Goal: Task Accomplishment & Management: Manage account settings

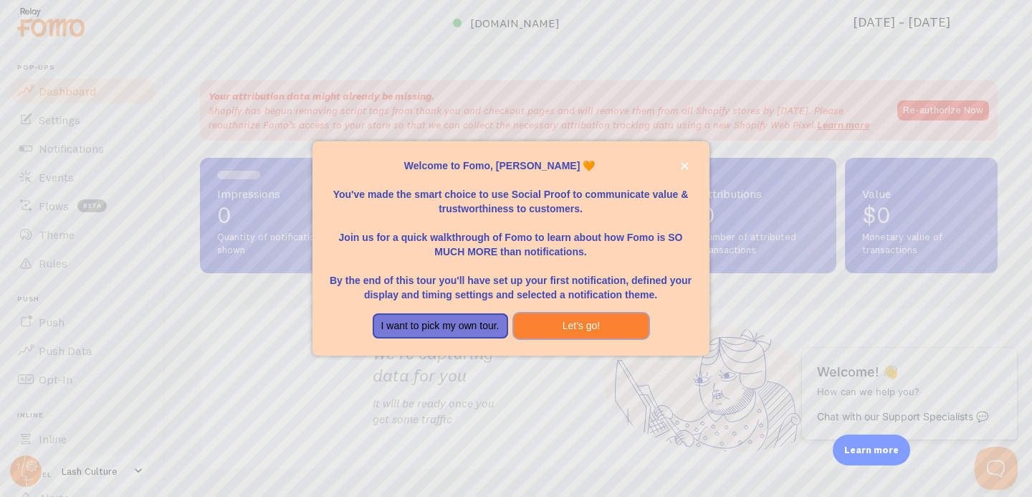
click at [558, 331] on button "Let's go!" at bounding box center [581, 326] width 135 height 26
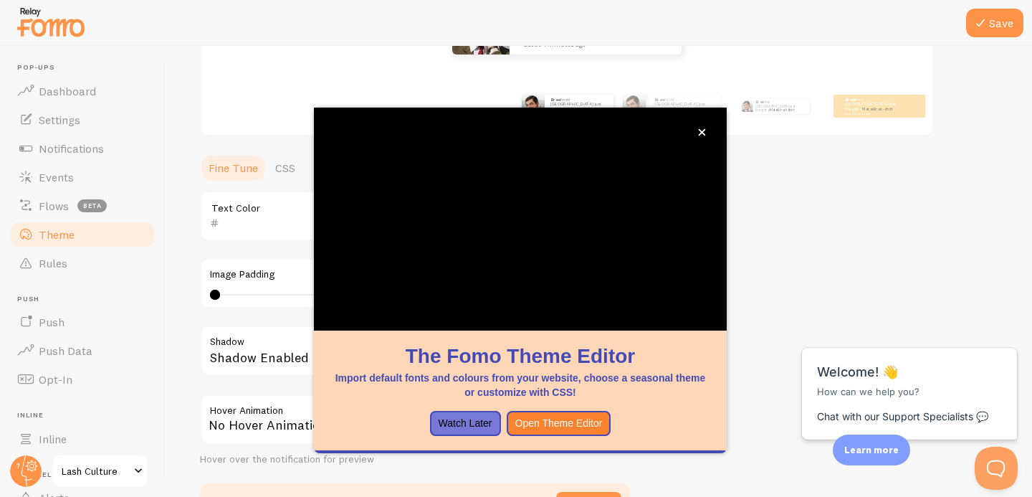
scroll to position [246, 0]
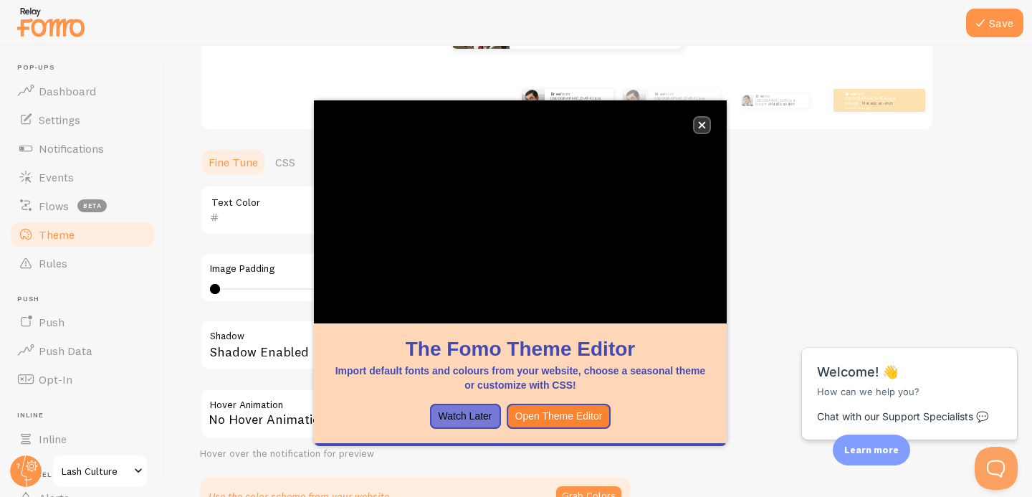
click at [698, 126] on icon "close," at bounding box center [702, 125] width 8 height 8
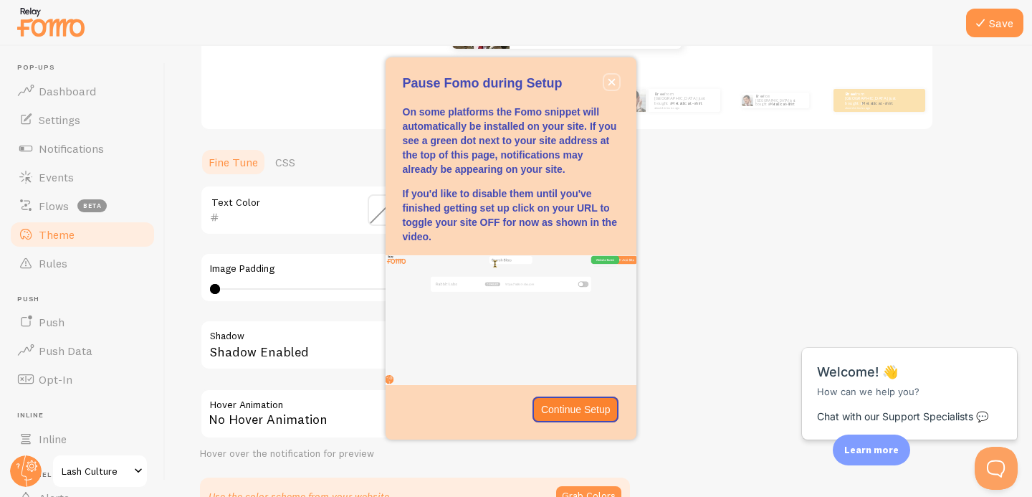
click at [613, 80] on icon "close," at bounding box center [611, 82] width 7 height 7
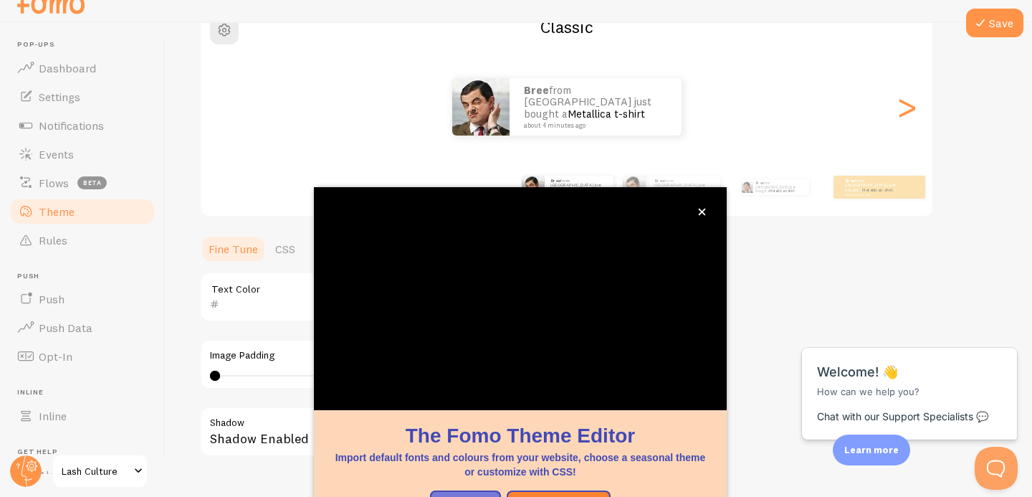
scroll to position [136, 0]
click at [229, 36] on span "button" at bounding box center [224, 29] width 17 height 17
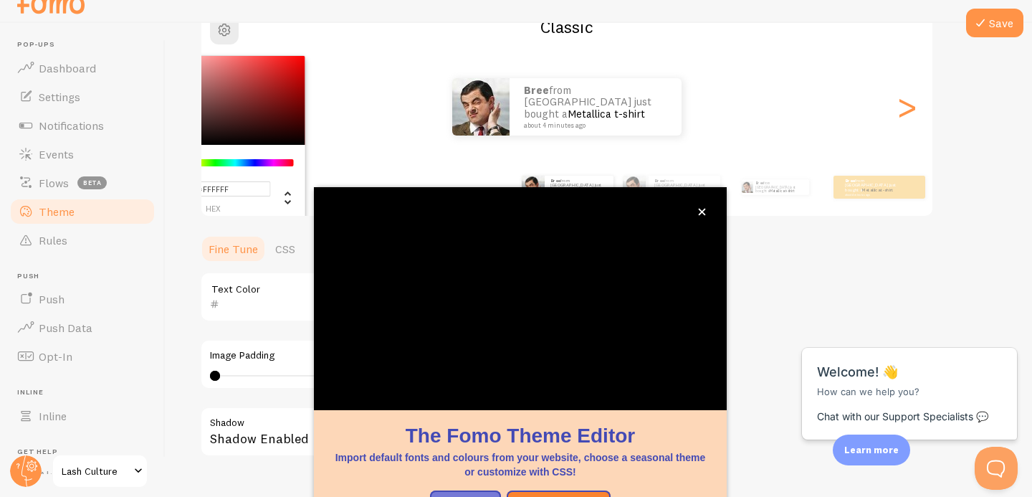
scroll to position [0, 0]
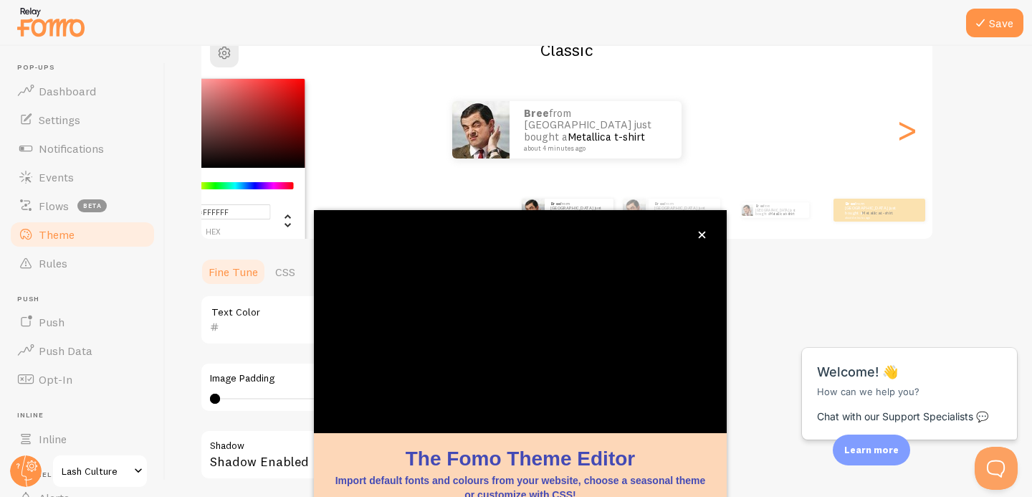
click at [351, 97] on div "Bree from [GEOGRAPHIC_DATA] just bought a Metallica t-shirt about 4 minutes ago…" at bounding box center [566, 129] width 731 height 103
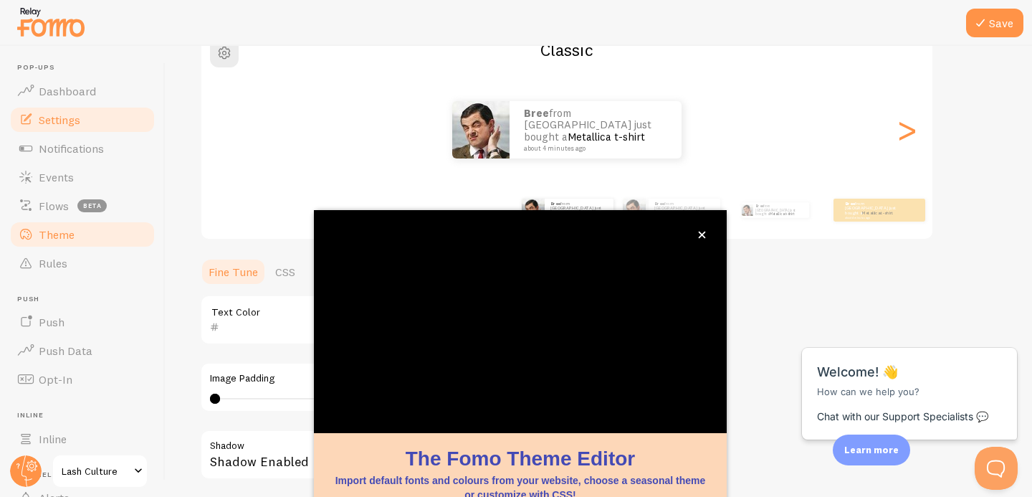
click at [53, 117] on span "Settings" at bounding box center [60, 120] width 42 height 14
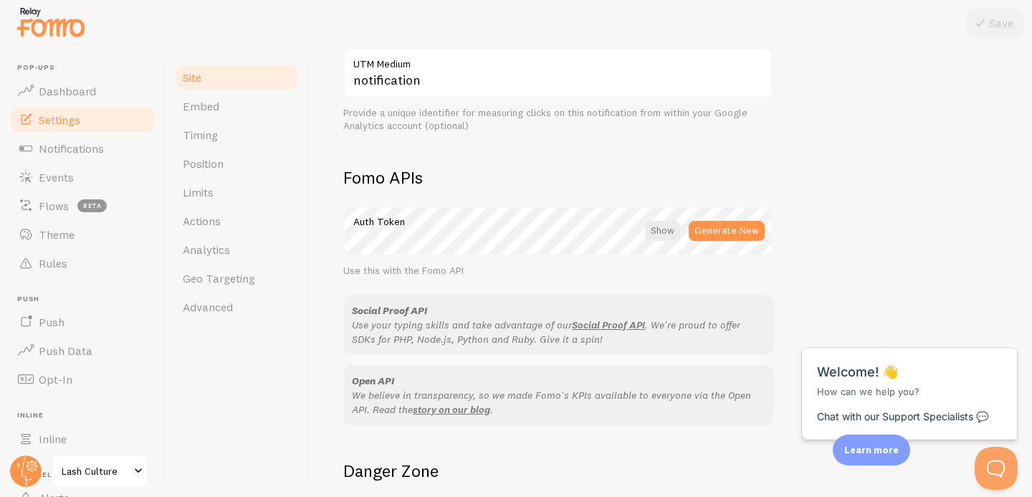
scroll to position [856, 0]
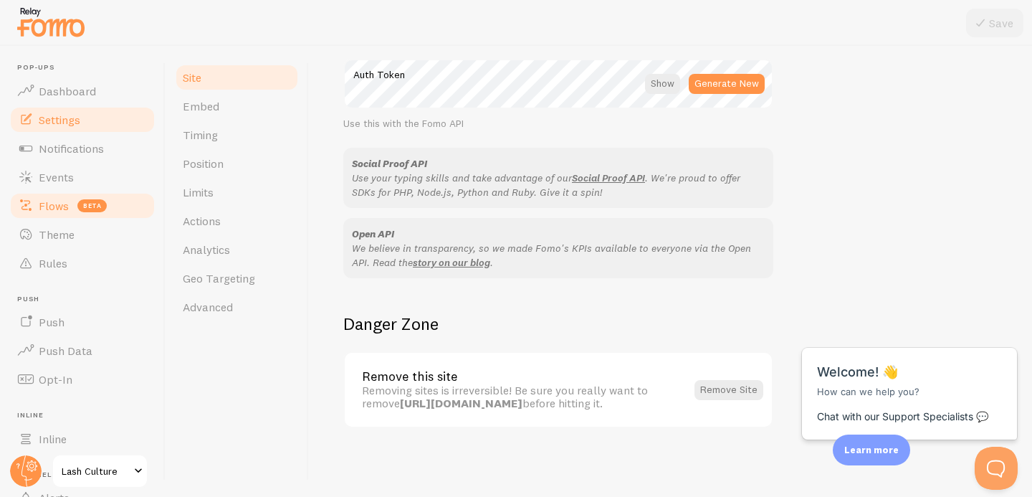
click at [49, 204] on span "Flows" at bounding box center [54, 206] width 30 height 14
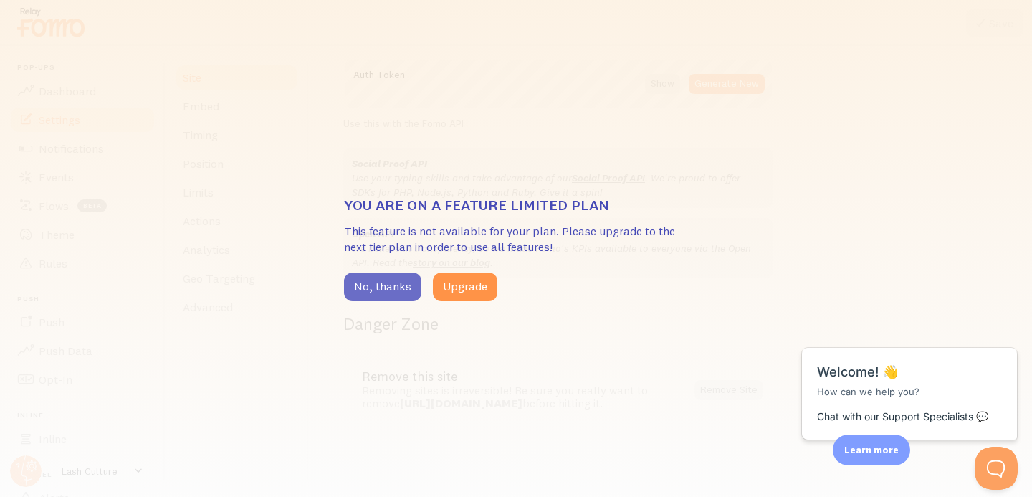
click at [378, 285] on button "No, thanks" at bounding box center [382, 286] width 77 height 29
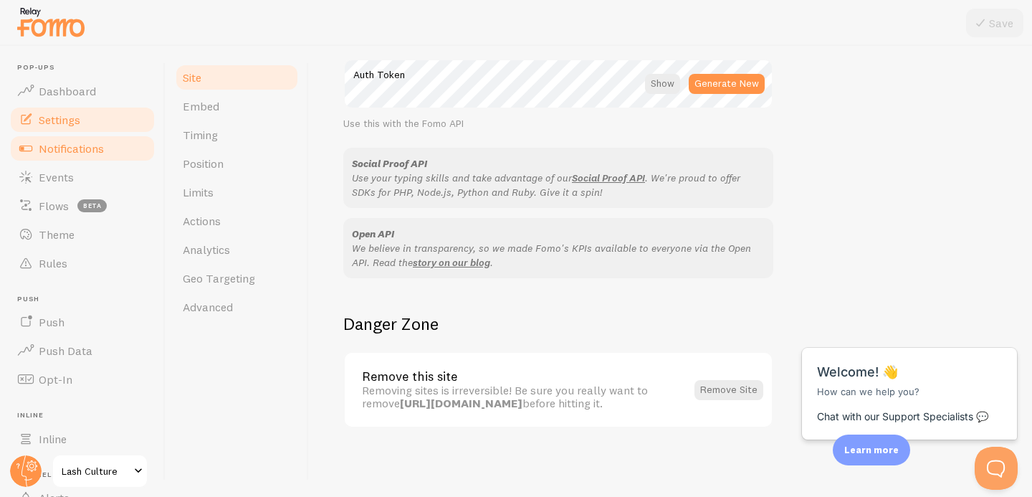
click at [62, 148] on span "Notifications" at bounding box center [71, 148] width 65 height 14
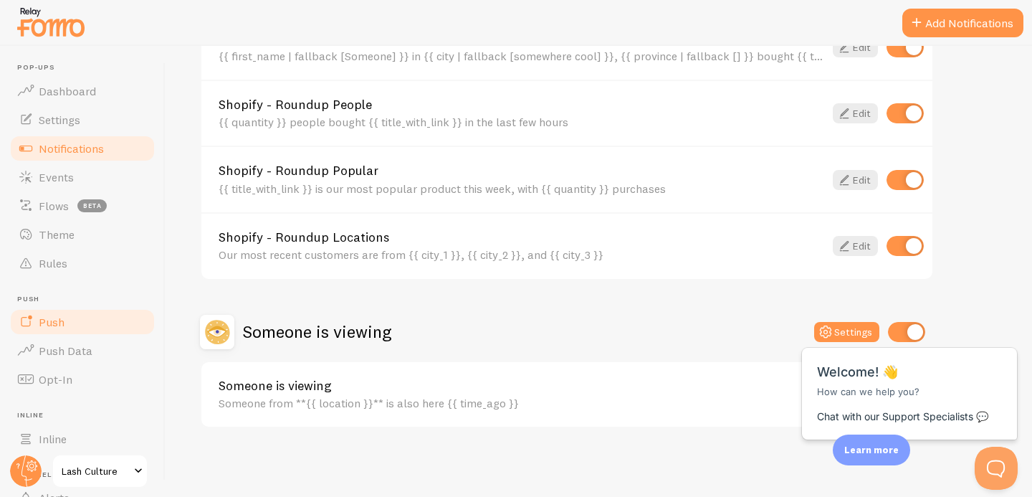
scroll to position [124, 0]
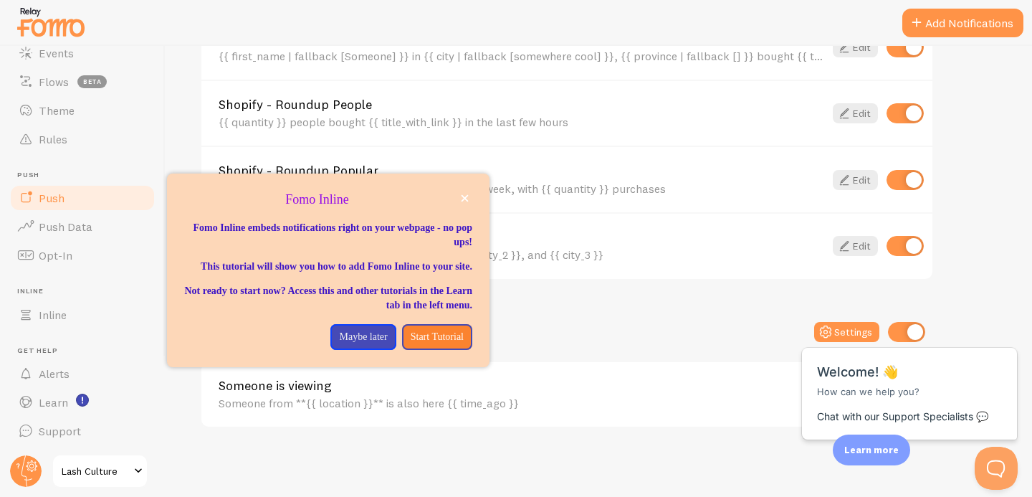
click at [57, 200] on span "Push" at bounding box center [52, 198] width 26 height 14
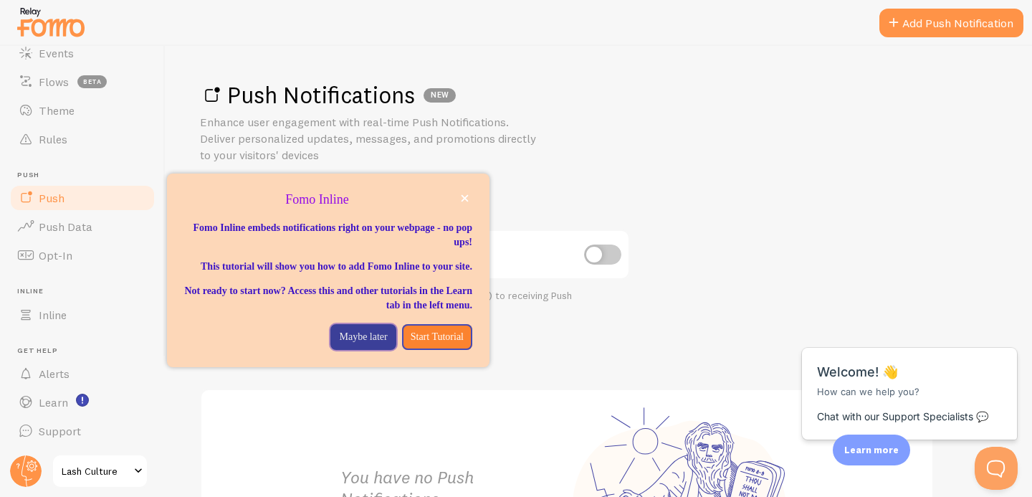
click at [350, 344] on p "Maybe later" at bounding box center [363, 337] width 48 height 14
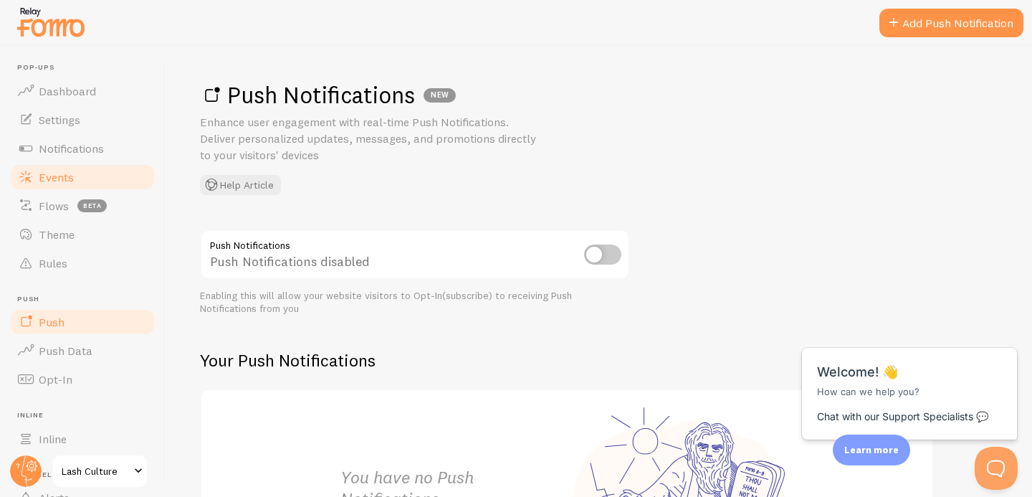
click at [58, 170] on span "Events" at bounding box center [56, 177] width 35 height 14
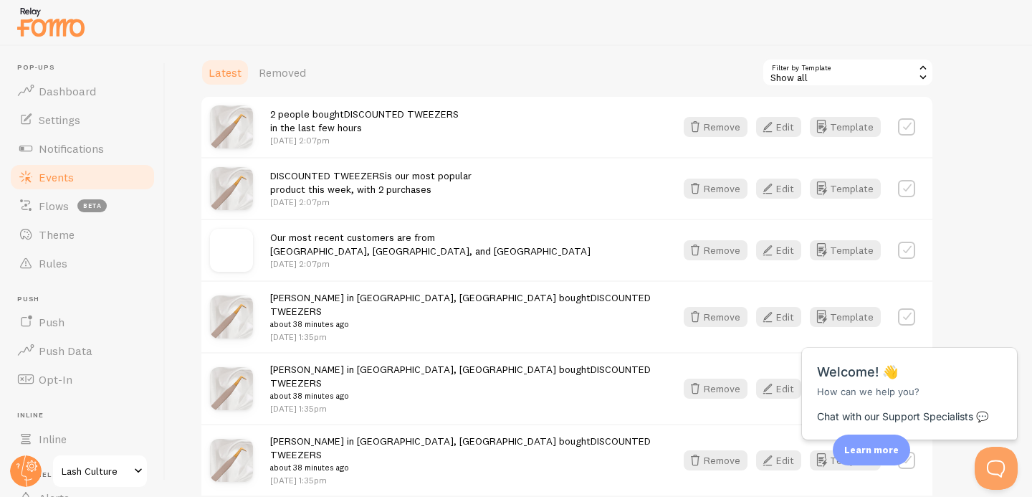
scroll to position [400, 0]
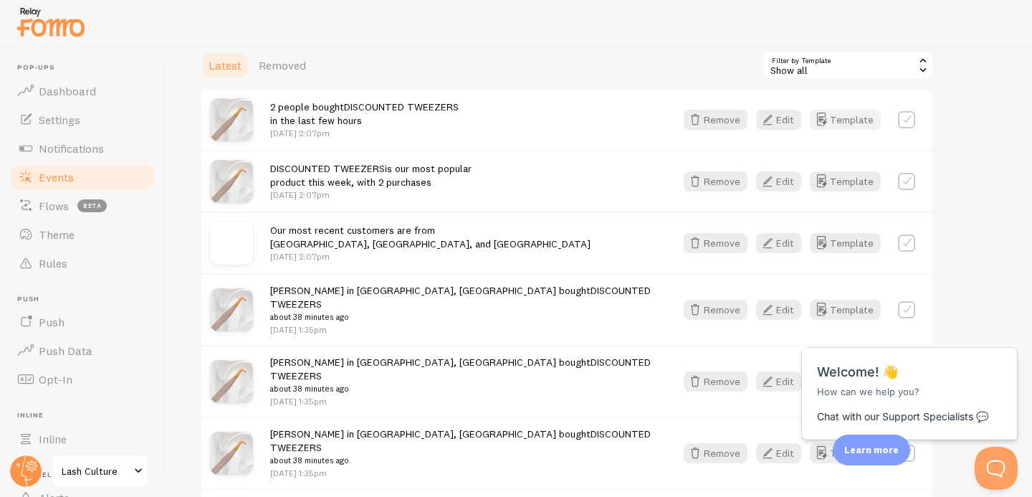
click at [846, 126] on button "Template" at bounding box center [845, 120] width 71 height 20
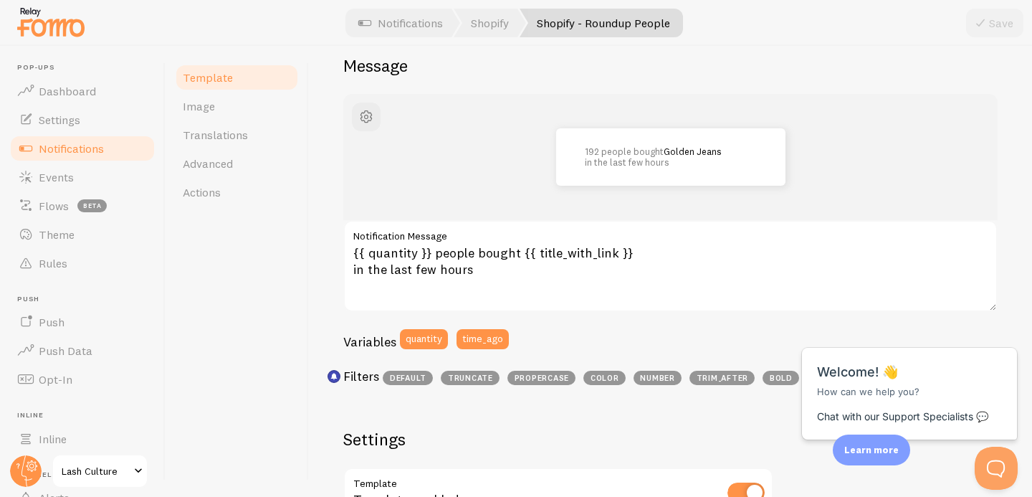
scroll to position [126, 0]
click at [229, 108] on link "Image" at bounding box center [236, 106] width 125 height 29
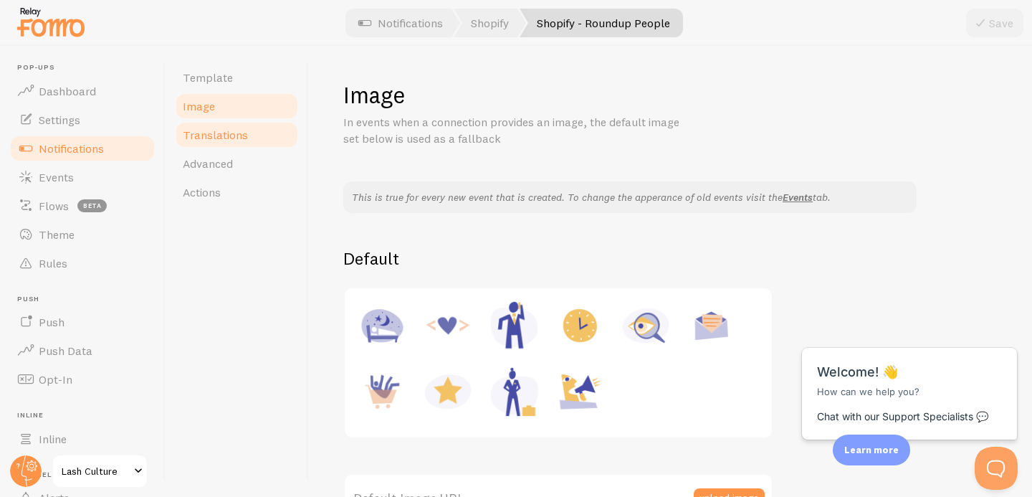
click at [224, 141] on span "Translations" at bounding box center [215, 135] width 65 height 14
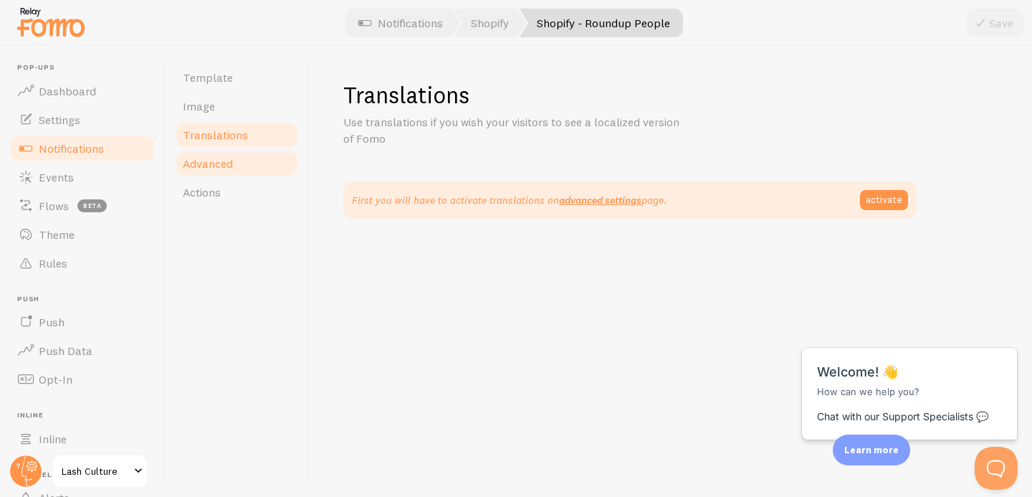
click at [226, 163] on span "Advanced" at bounding box center [208, 163] width 50 height 14
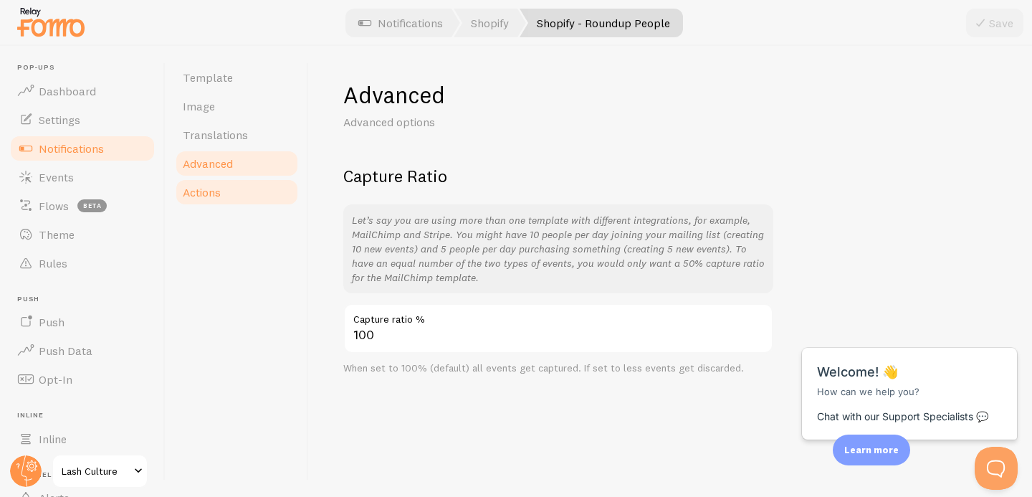
click at [226, 193] on link "Actions" at bounding box center [236, 192] width 125 height 29
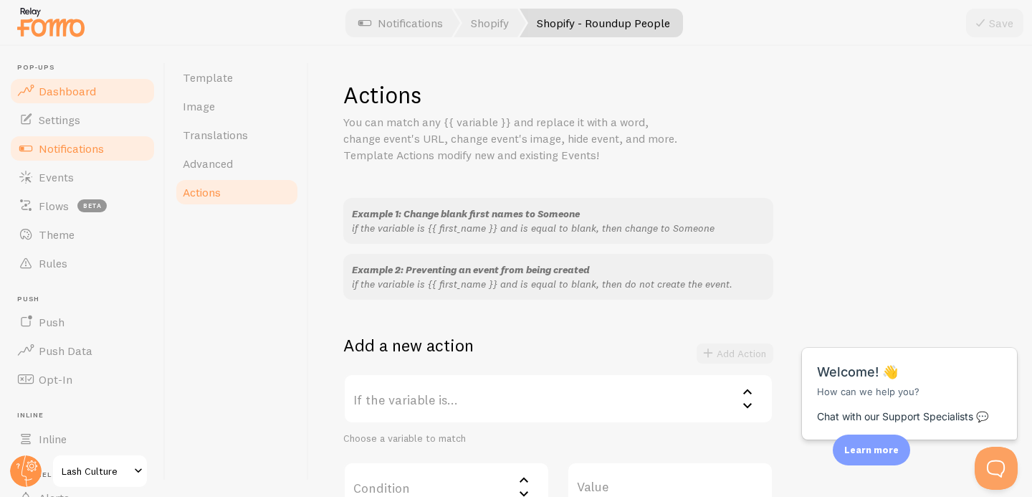
click at [71, 92] on span "Dashboard" at bounding box center [67, 91] width 57 height 14
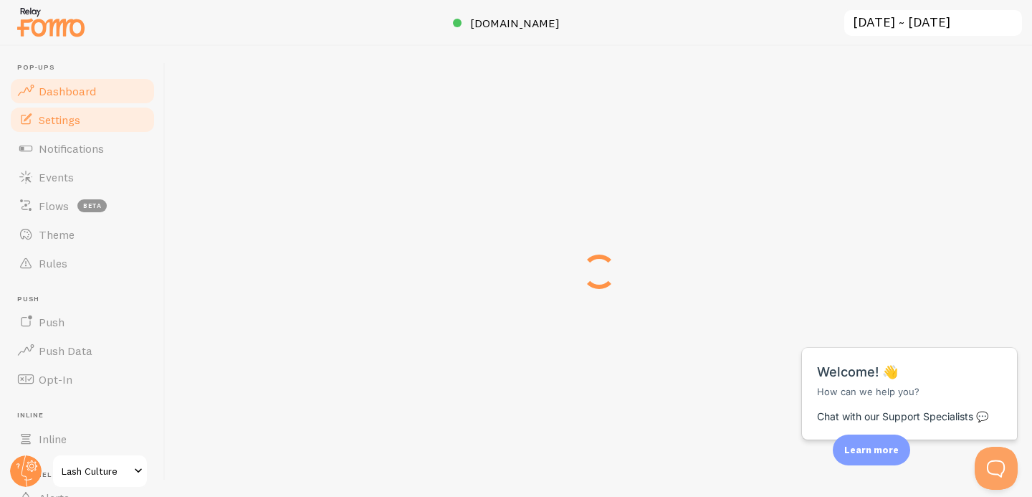
click at [74, 120] on span "Settings" at bounding box center [60, 120] width 42 height 14
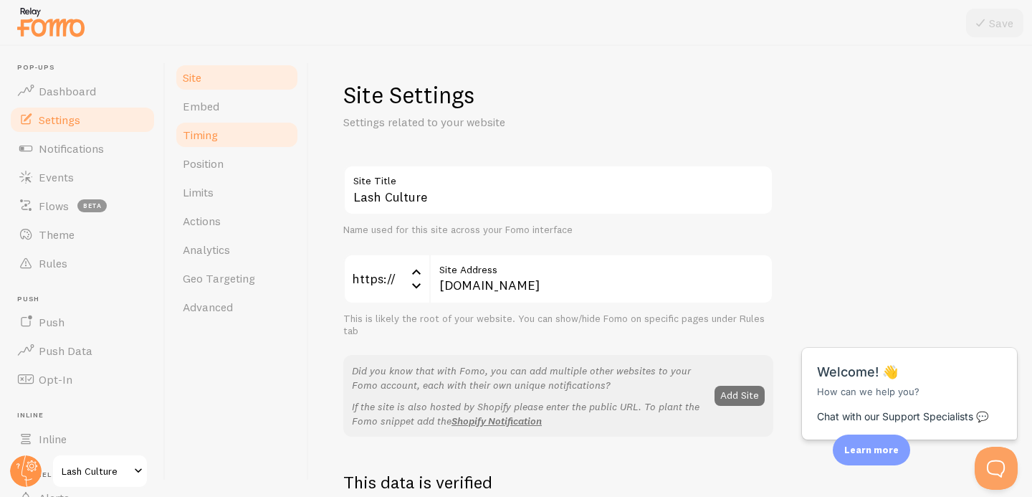
click at [208, 131] on span "Timing" at bounding box center [200, 135] width 35 height 14
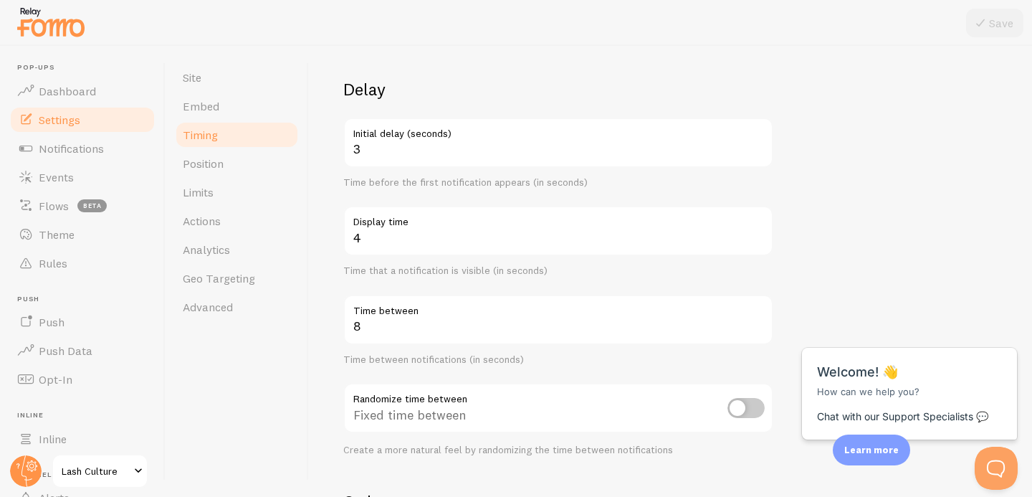
scroll to position [89, 0]
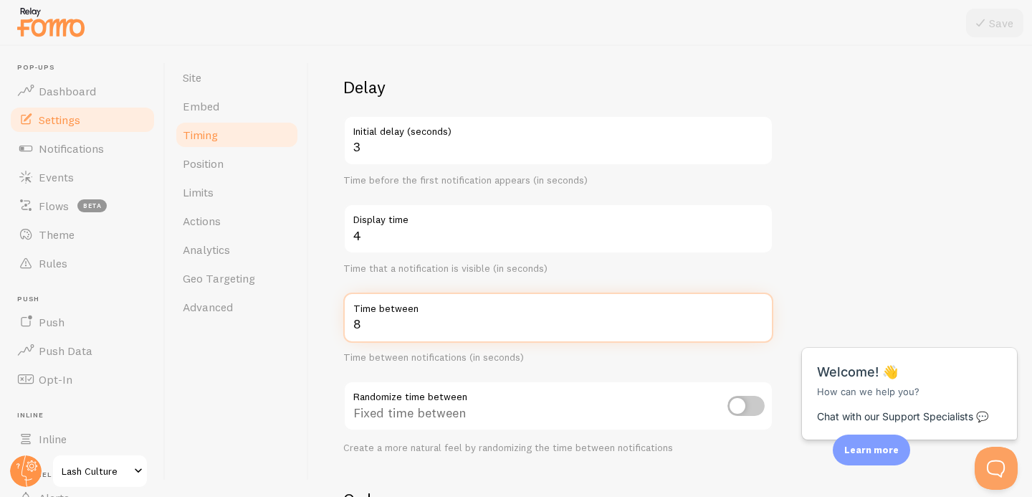
click at [411, 322] on input "8" at bounding box center [558, 317] width 430 height 50
click at [408, 322] on input "8" at bounding box center [558, 317] width 430 height 50
type input "30"
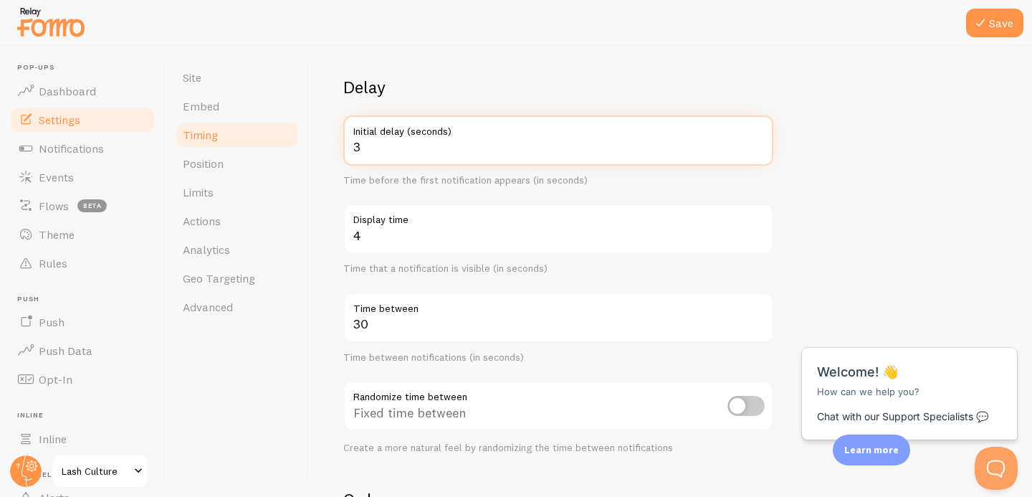
click at [408, 146] on input "3" at bounding box center [558, 140] width 430 height 50
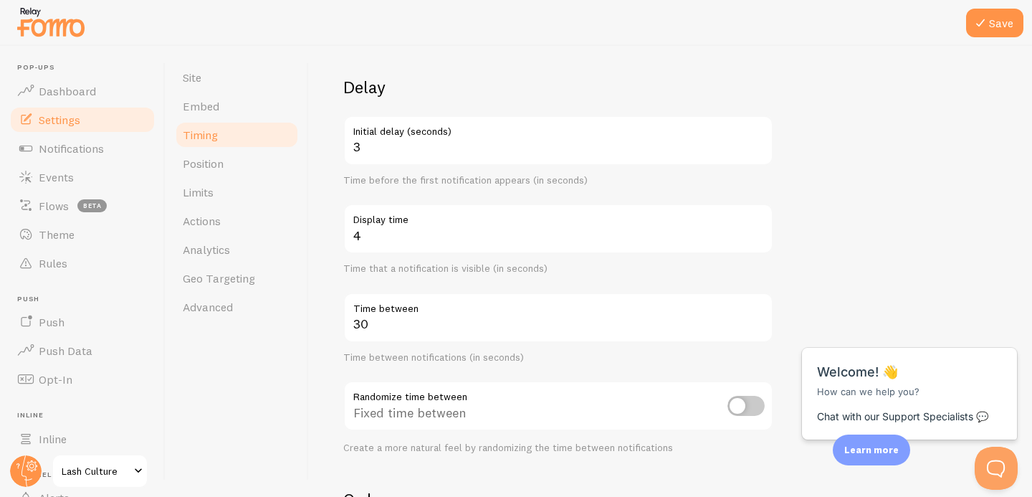
click at [381, 223] on label "Display time" at bounding box center [558, 216] width 430 height 24
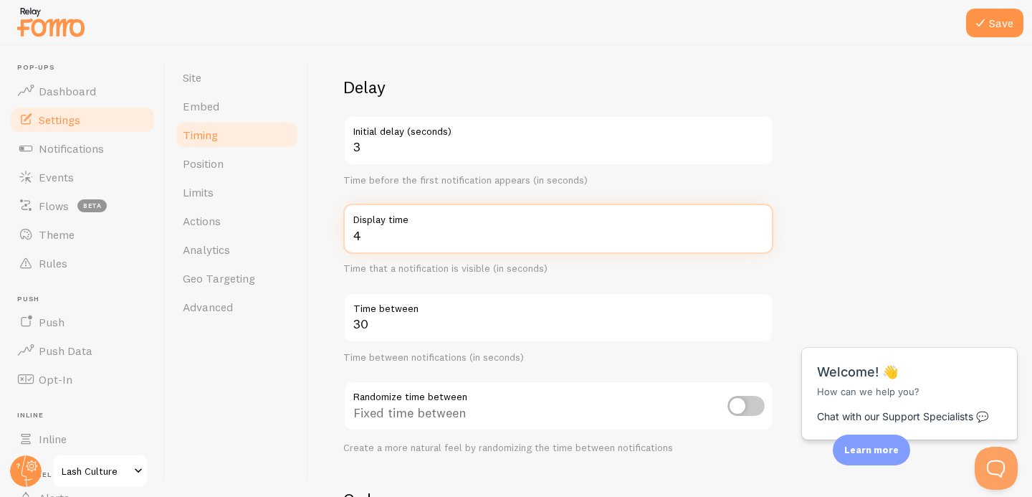
click at [381, 223] on input "4" at bounding box center [558, 229] width 430 height 50
type input "6"
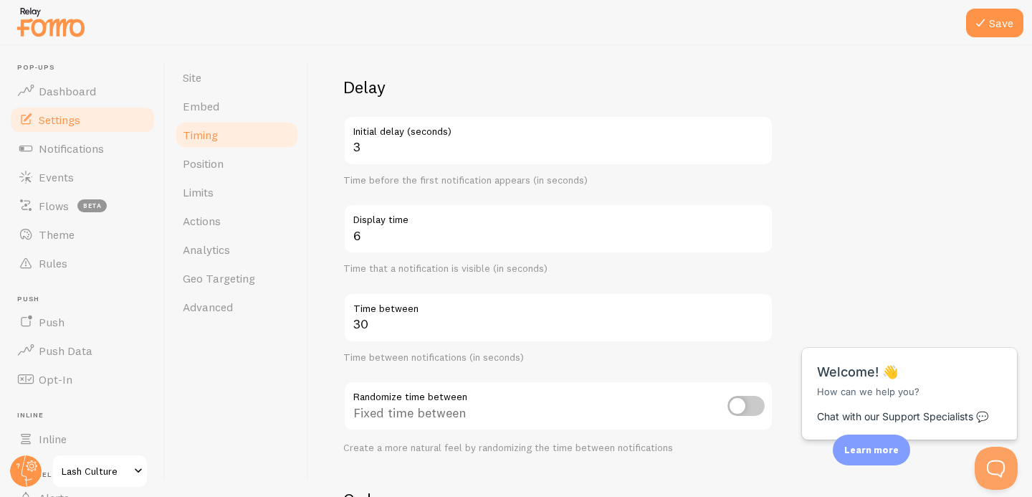
click at [332, 277] on div "Timing Settings Configure notification timing intervals Delay 3 Initial delay (…" at bounding box center [670, 271] width 723 height 451
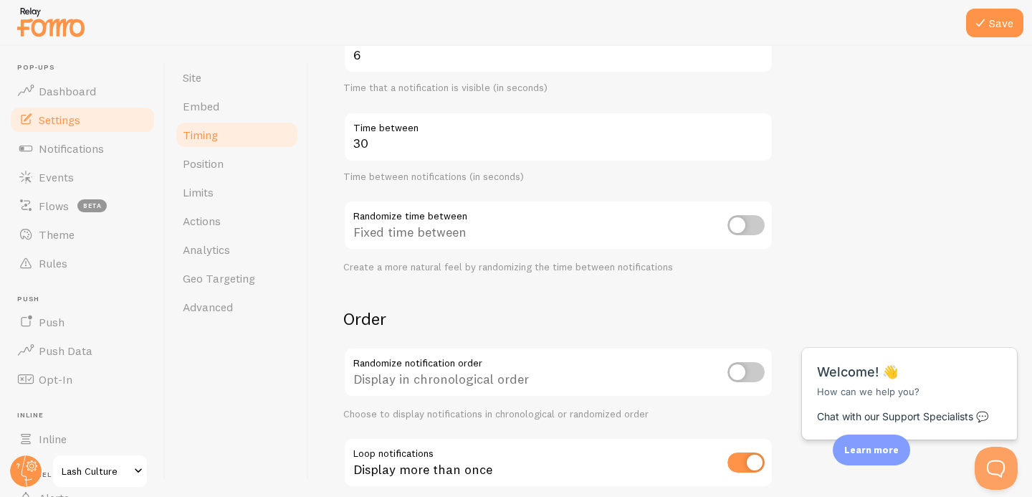
scroll to position [352, 0]
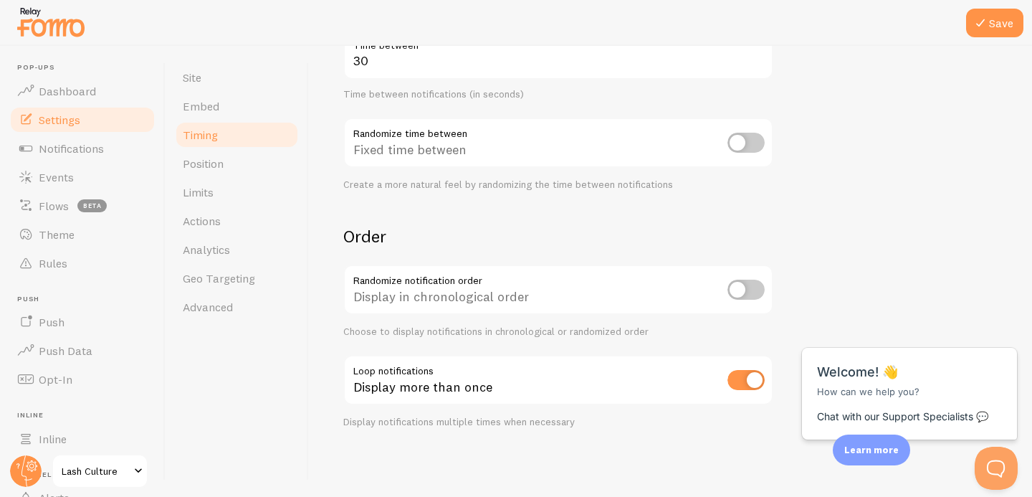
click at [737, 380] on input "checkbox" at bounding box center [745, 380] width 37 height 20
checkbox input "false"
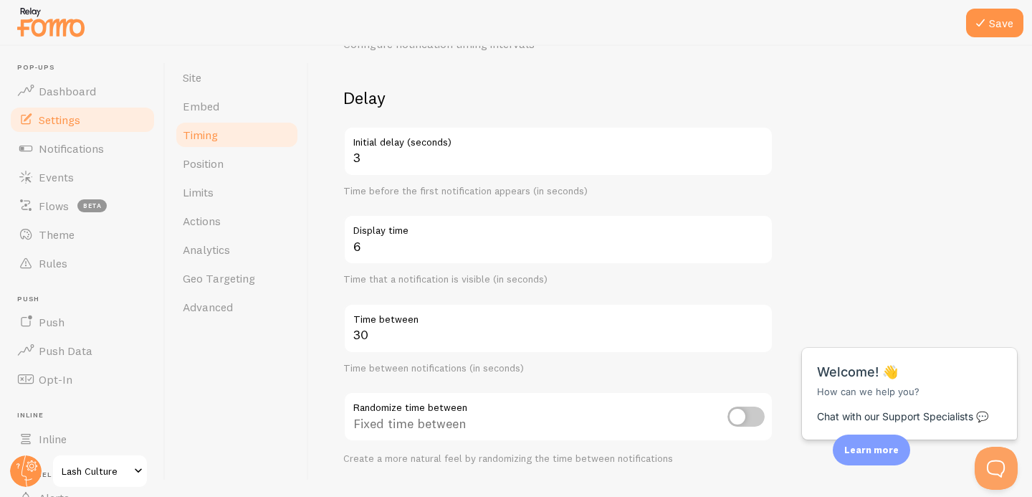
scroll to position [42, 0]
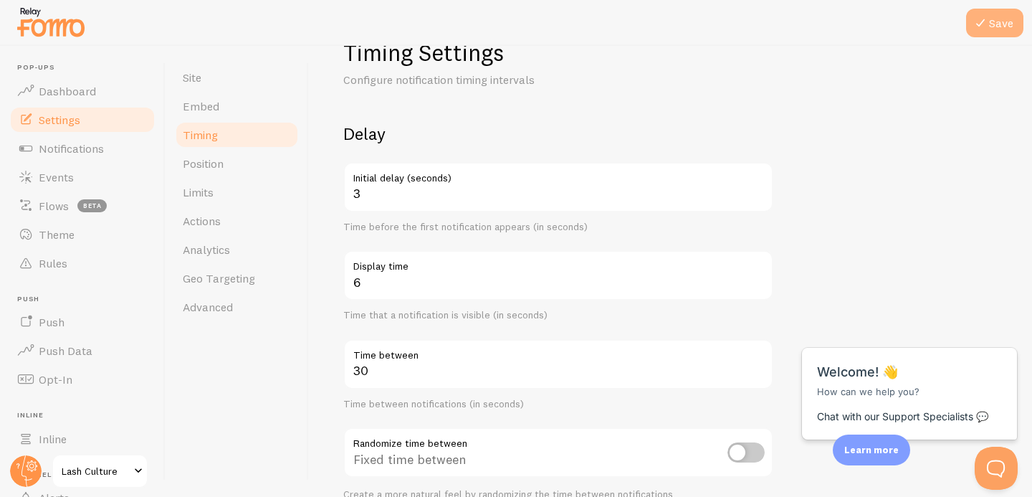
click at [978, 35] on button "Save" at bounding box center [994, 23] width 57 height 29
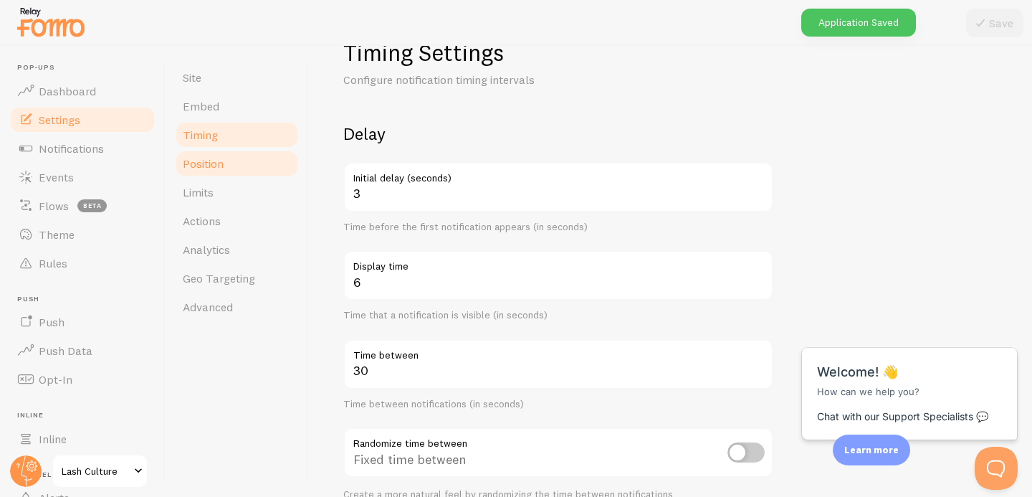
click at [198, 164] on span "Position" at bounding box center [203, 163] width 41 height 14
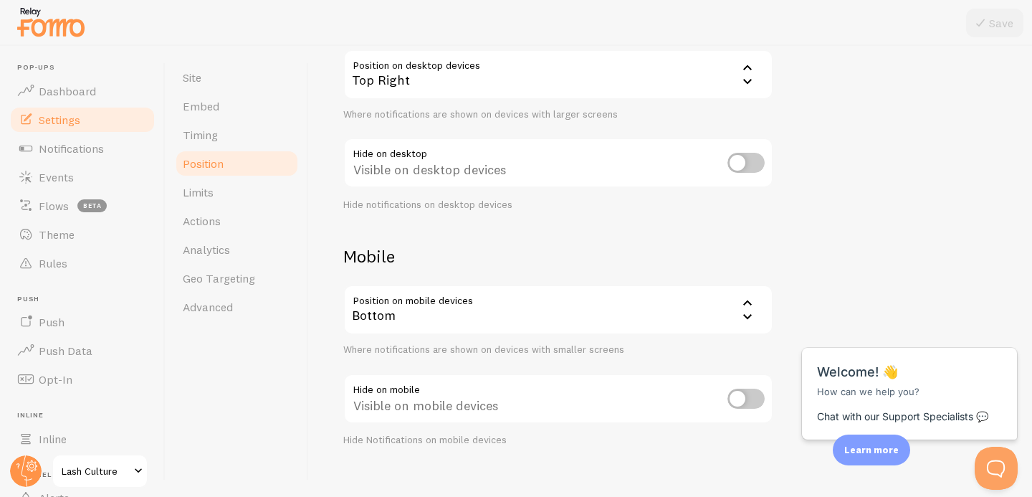
scroll to position [173, 0]
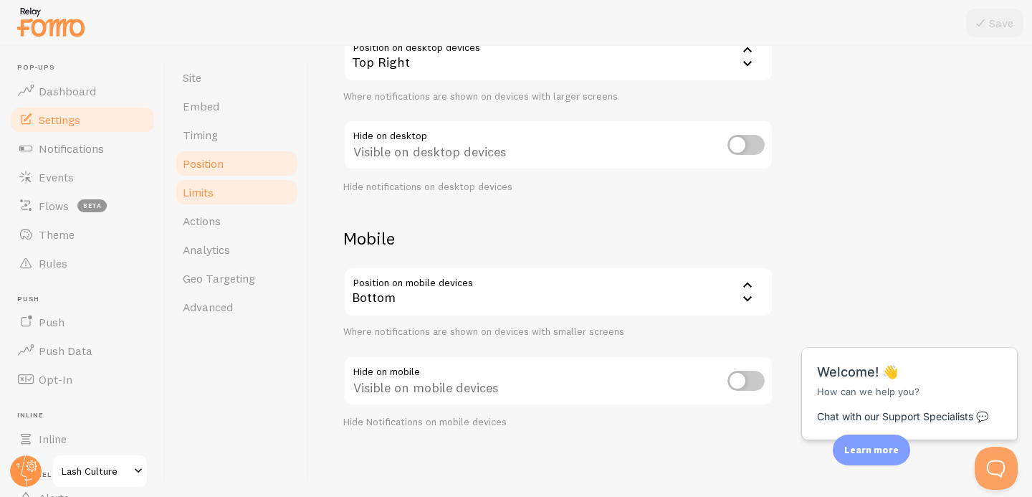
click at [229, 195] on link "Limits" at bounding box center [236, 192] width 125 height 29
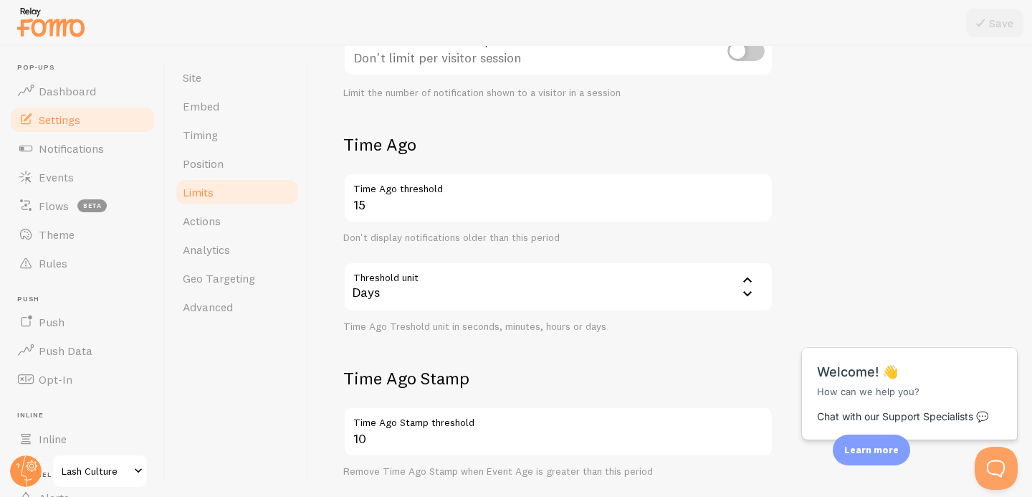
scroll to position [269, 0]
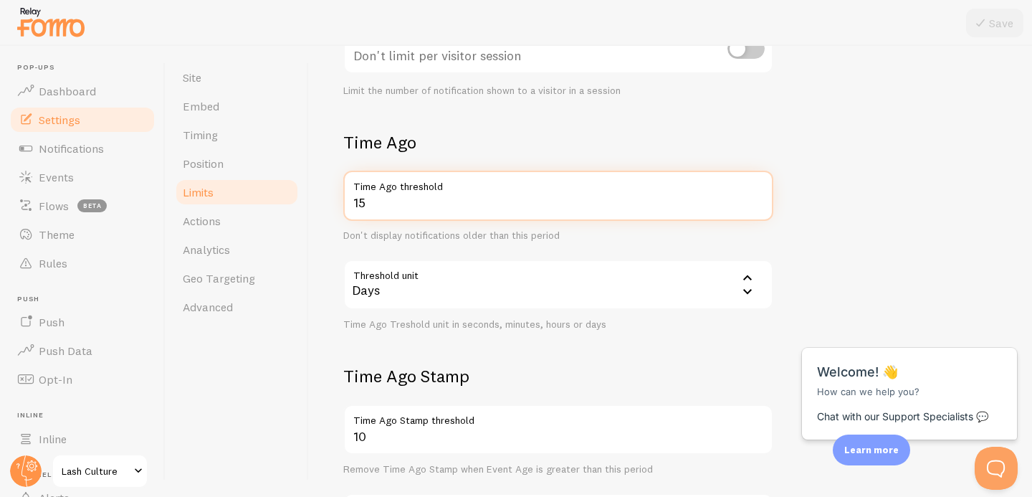
click at [392, 204] on input "15" at bounding box center [558, 196] width 430 height 50
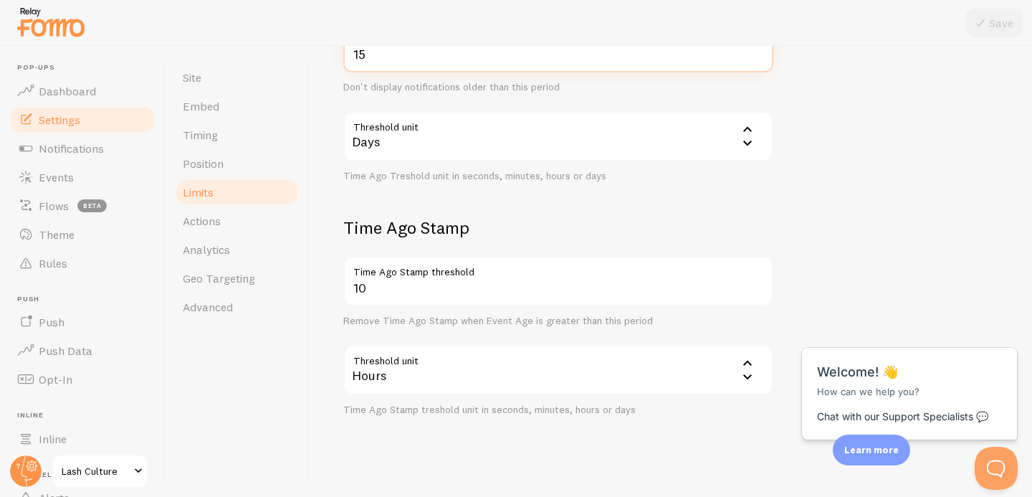
scroll to position [432, 0]
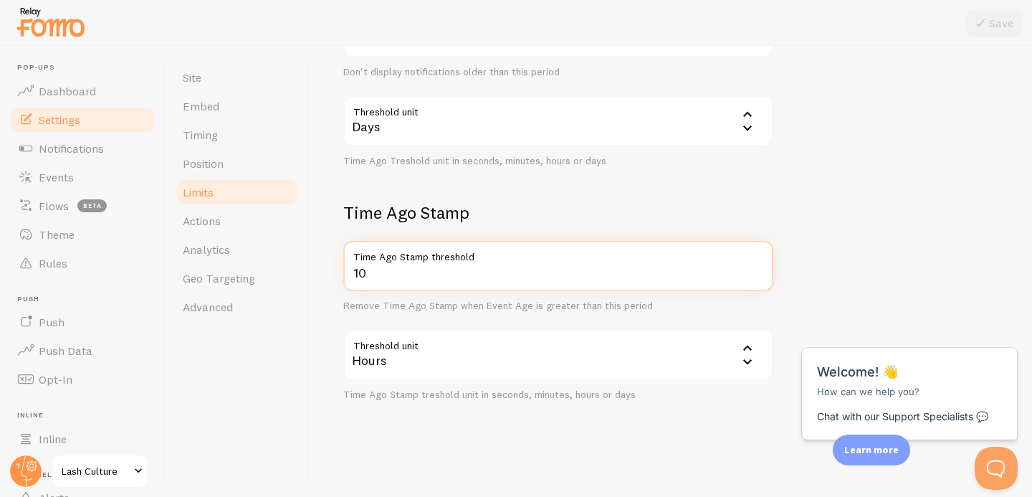
click at [376, 272] on input "10" at bounding box center [558, 266] width 430 height 50
click at [376, 273] on input "10" at bounding box center [558, 266] width 430 height 50
click at [358, 272] on input "10" at bounding box center [558, 266] width 430 height 50
click at [358, 271] on input "10" at bounding box center [558, 266] width 430 height 50
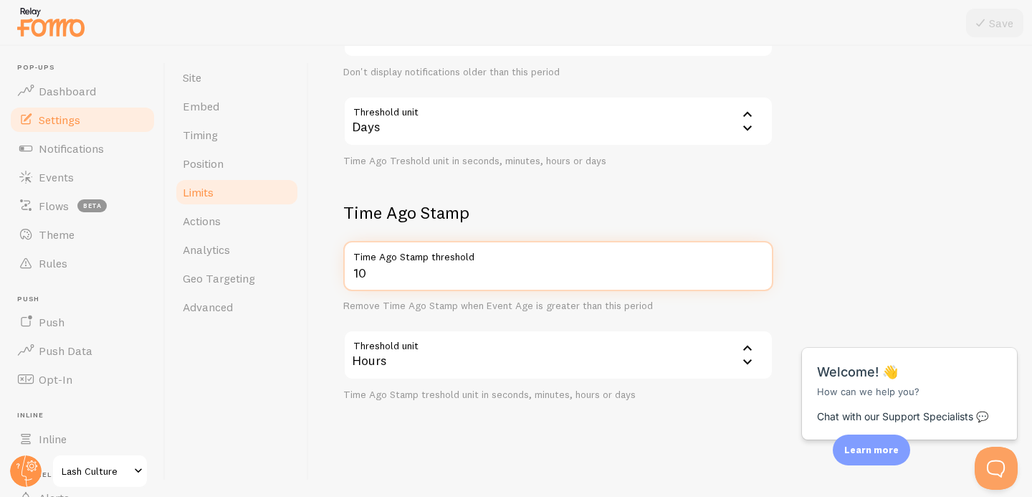
click at [358, 271] on input "10" at bounding box center [558, 266] width 430 height 50
type input "24"
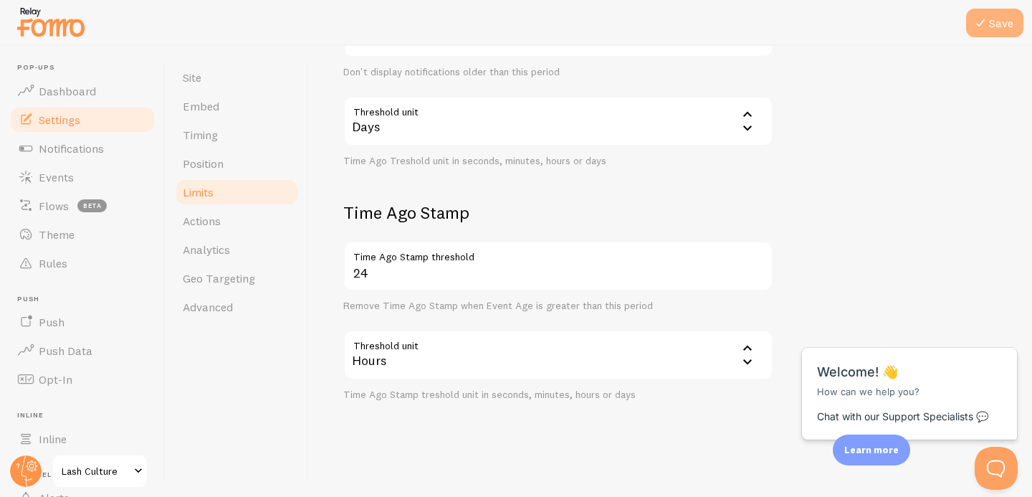
click at [990, 23] on button "Save" at bounding box center [994, 23] width 57 height 29
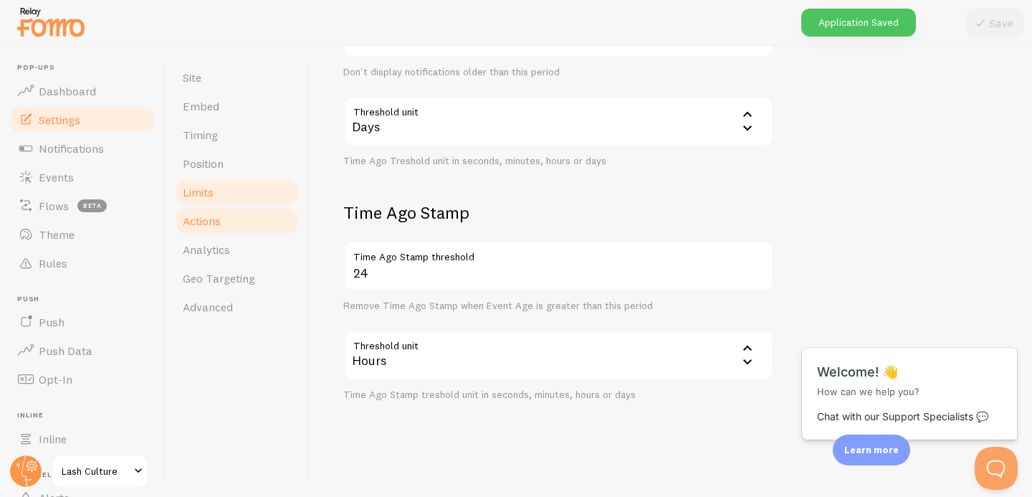
click at [239, 227] on link "Actions" at bounding box center [236, 220] width 125 height 29
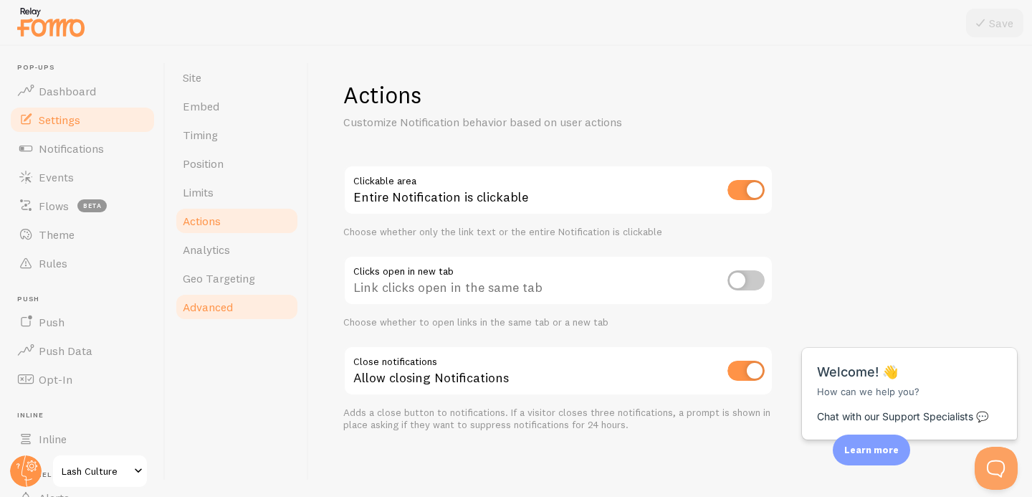
click at [205, 310] on span "Advanced" at bounding box center [208, 307] width 50 height 14
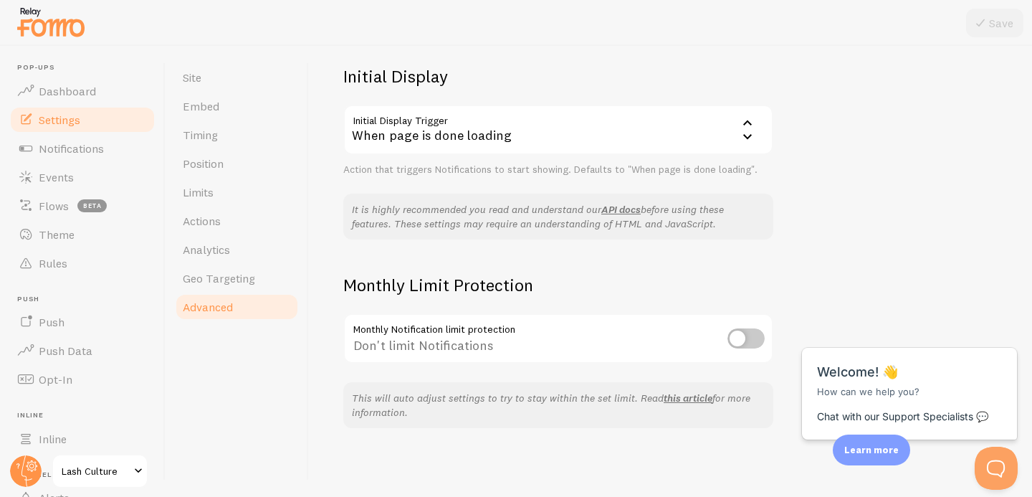
scroll to position [334, 0]
click at [241, 277] on span "Geo Targeting" at bounding box center [219, 278] width 72 height 14
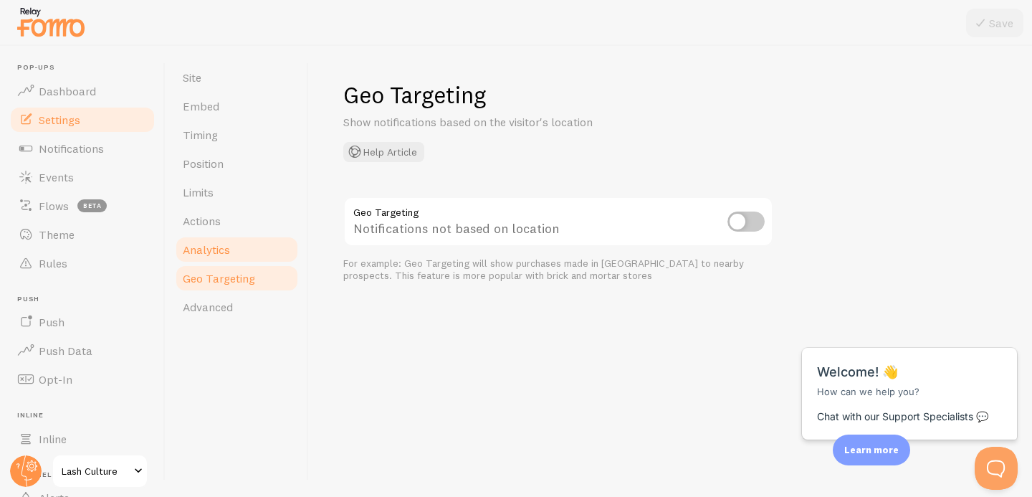
click at [220, 256] on span "Analytics" at bounding box center [206, 249] width 47 height 14
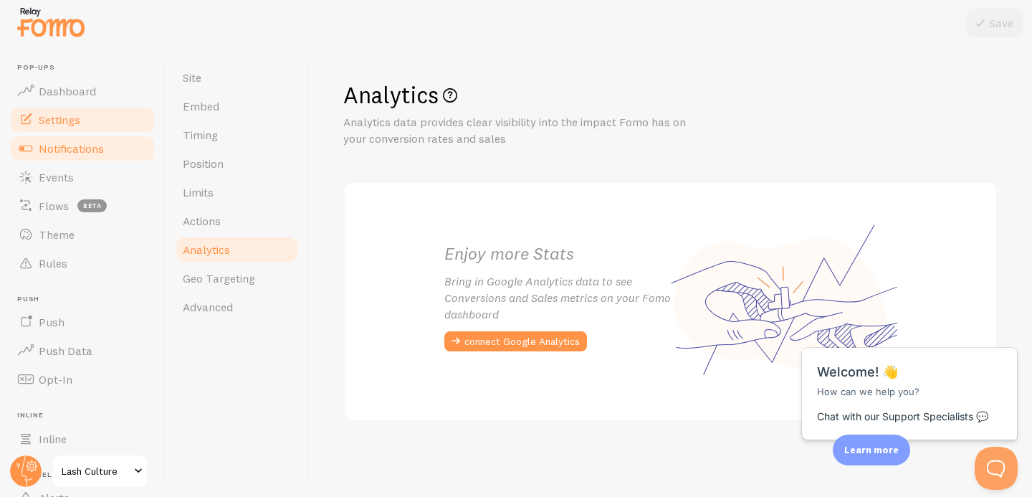
click at [66, 145] on span "Notifications" at bounding box center [71, 148] width 65 height 14
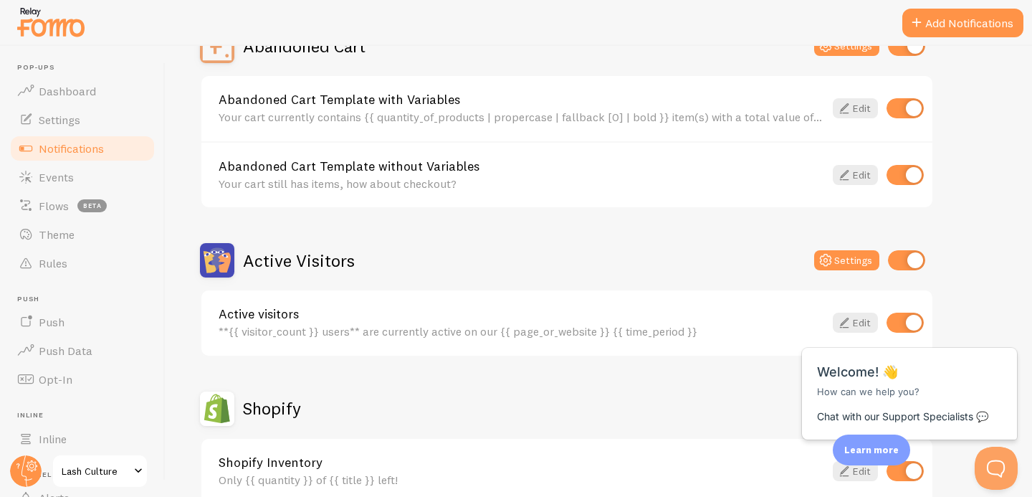
scroll to position [206, 0]
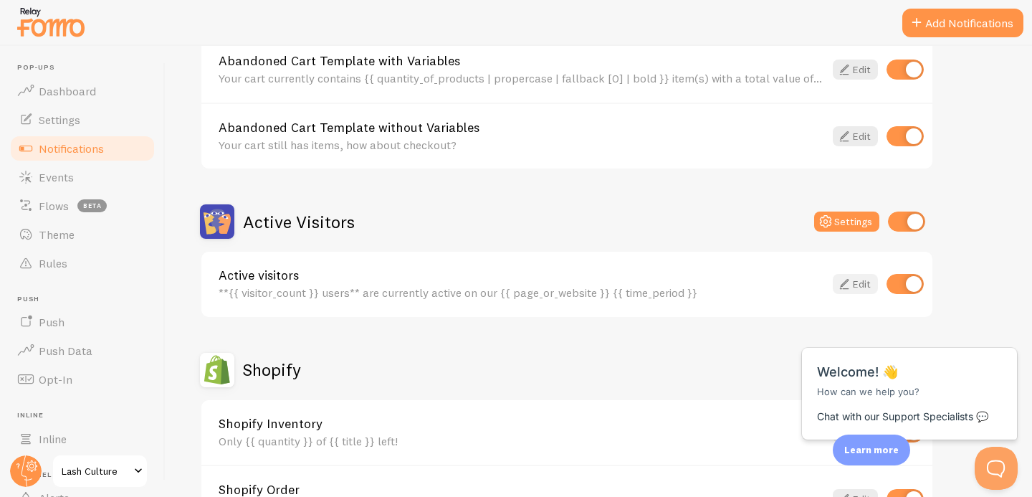
click at [864, 284] on link "Edit" at bounding box center [855, 284] width 45 height 20
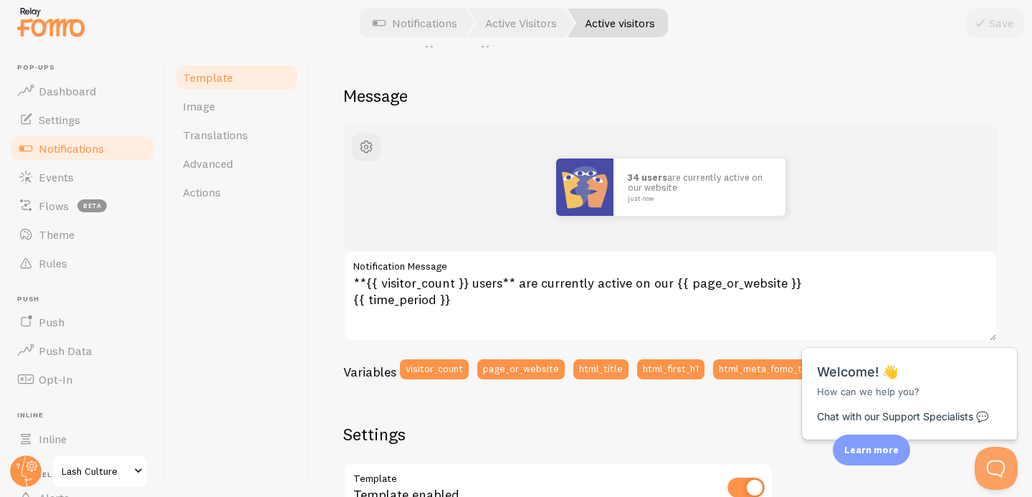
scroll to position [24, 0]
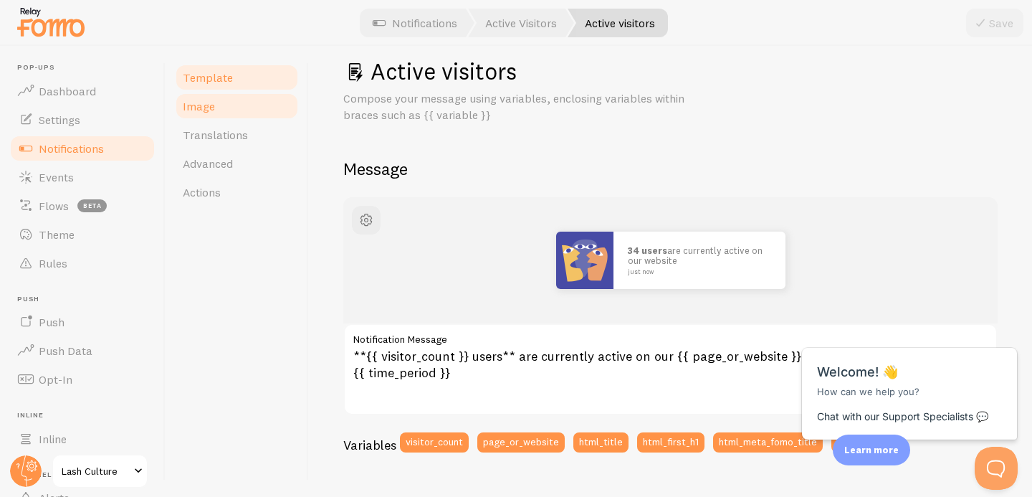
click at [194, 110] on span "Image" at bounding box center [199, 106] width 32 height 14
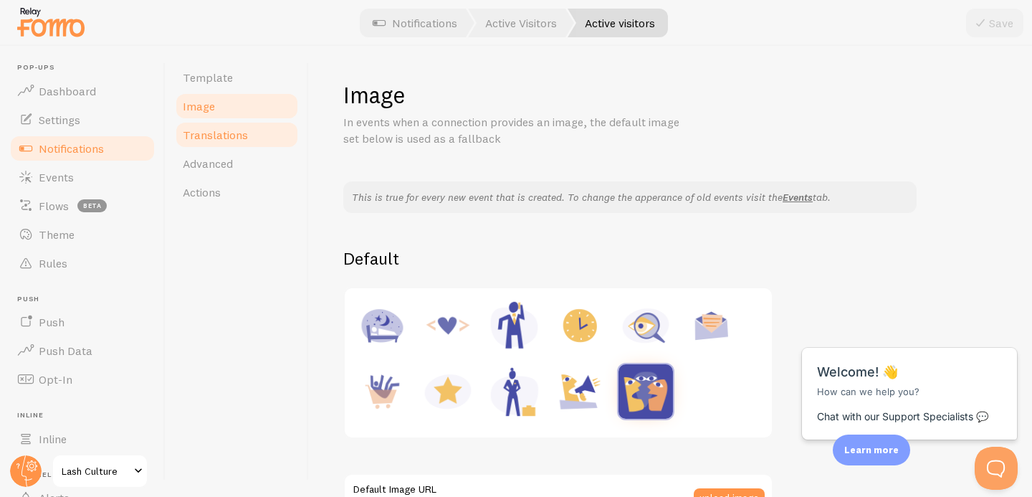
click at [213, 129] on span "Translations" at bounding box center [215, 135] width 65 height 14
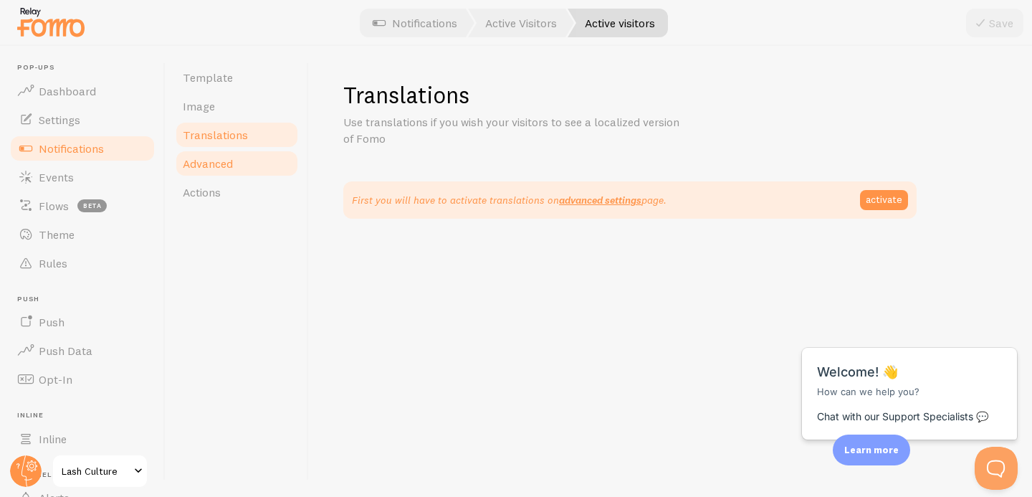
click at [225, 165] on span "Advanced" at bounding box center [208, 163] width 50 height 14
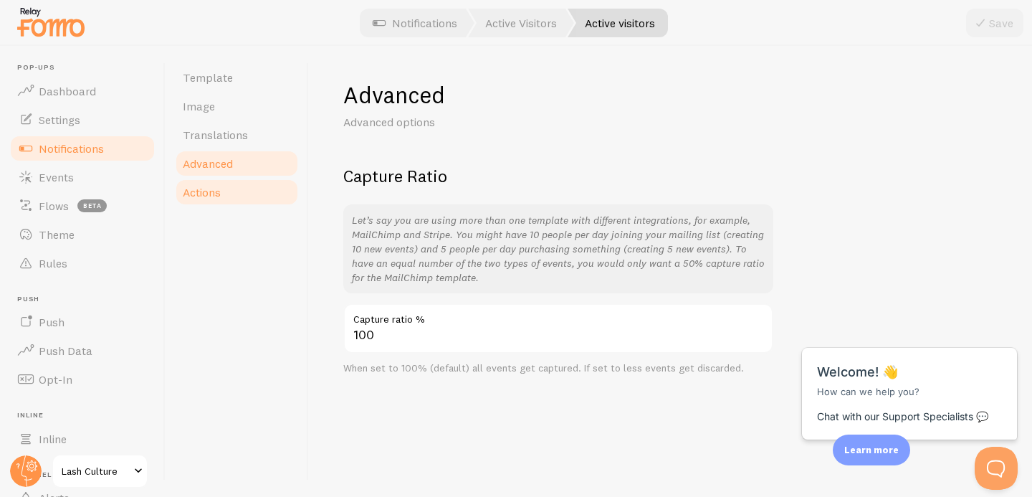
click at [229, 188] on link "Actions" at bounding box center [236, 192] width 125 height 29
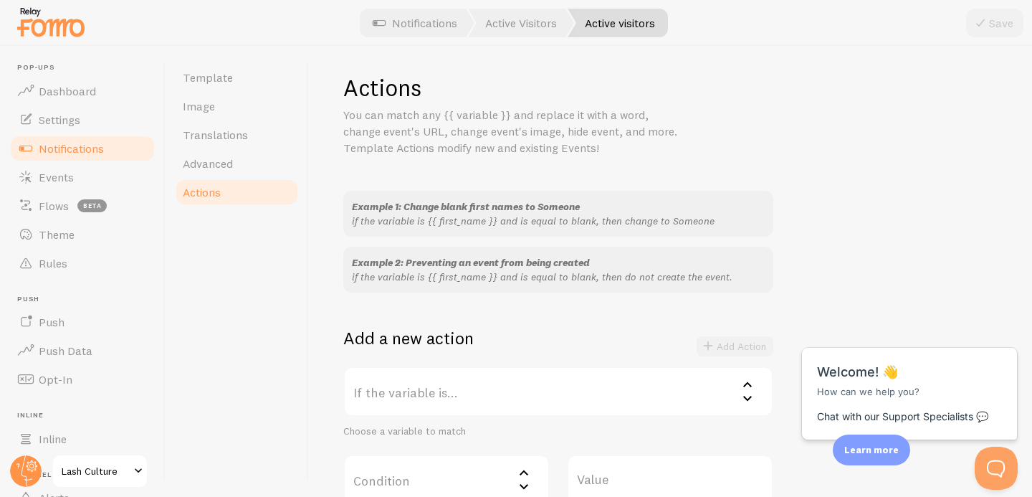
scroll to position [6, 0]
click at [199, 83] on span "Template" at bounding box center [208, 77] width 50 height 14
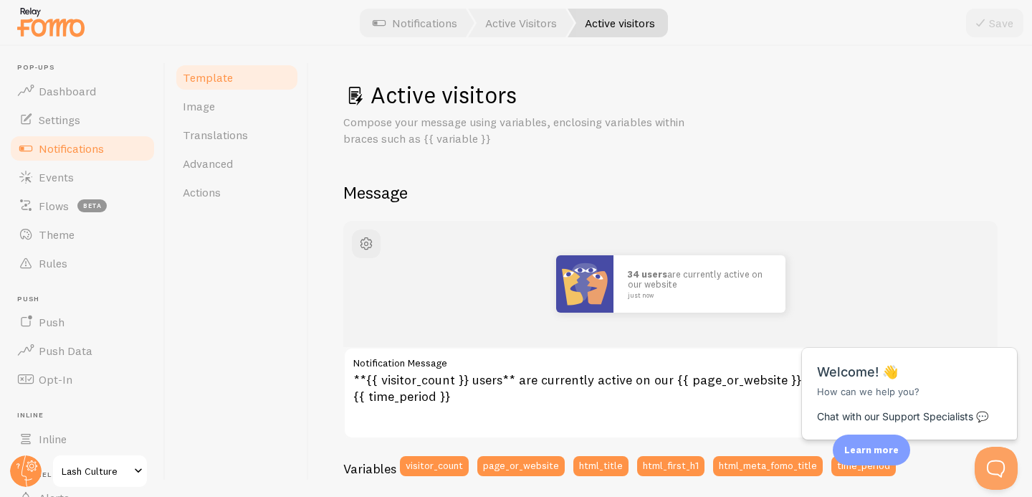
scroll to position [19, 0]
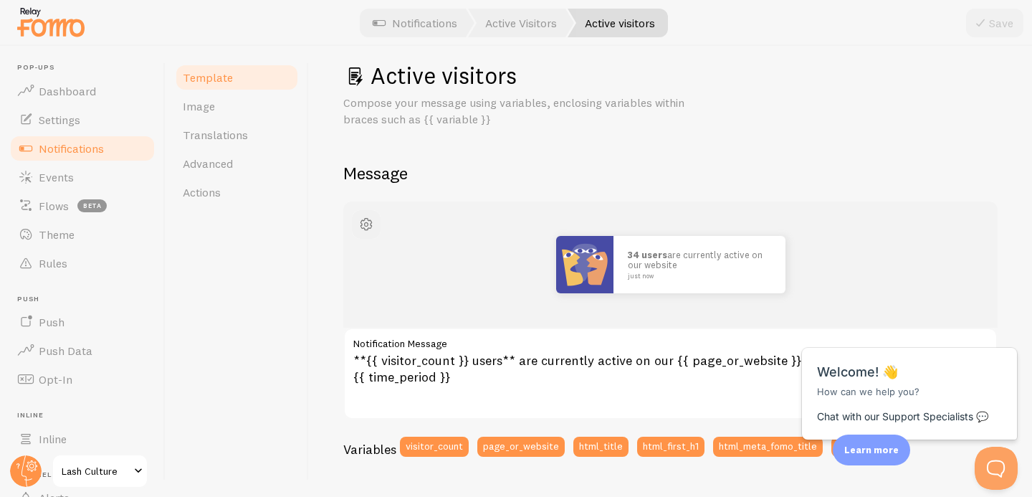
click at [368, 224] on span "button" at bounding box center [366, 224] width 17 height 17
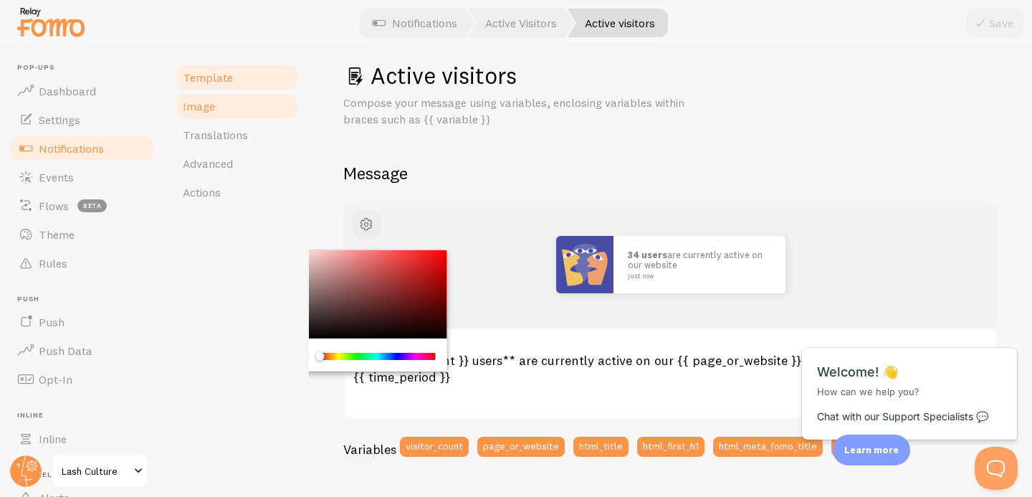
click at [216, 115] on link "Image" at bounding box center [236, 106] width 125 height 29
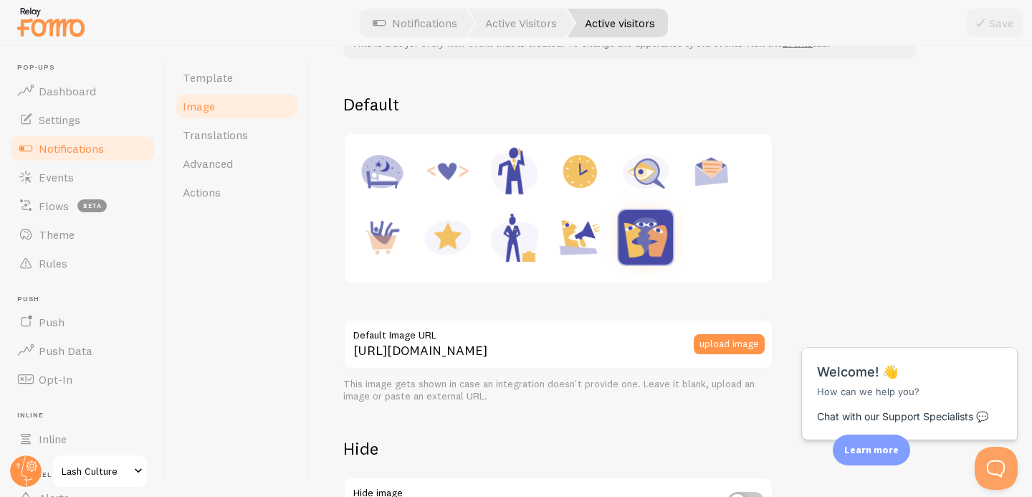
scroll to position [110, 0]
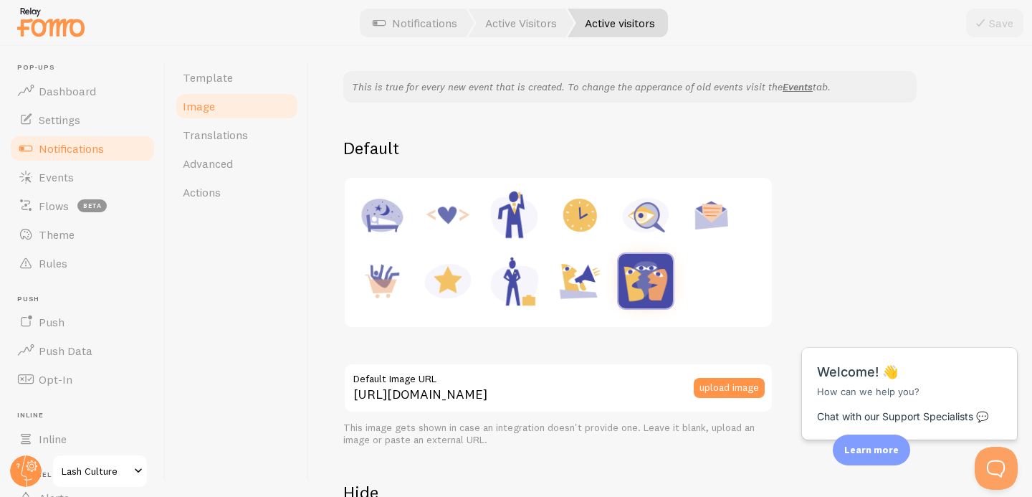
click at [717, 286] on div at bounding box center [558, 252] width 410 height 132
click at [444, 214] on img at bounding box center [448, 215] width 54 height 54
type input "[URL][DOMAIN_NAME]"
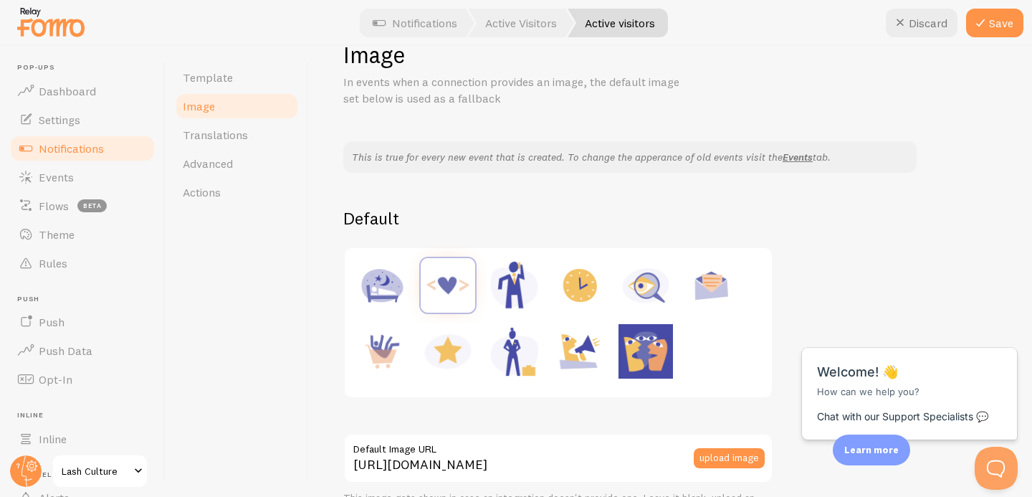
scroll to position [32, 0]
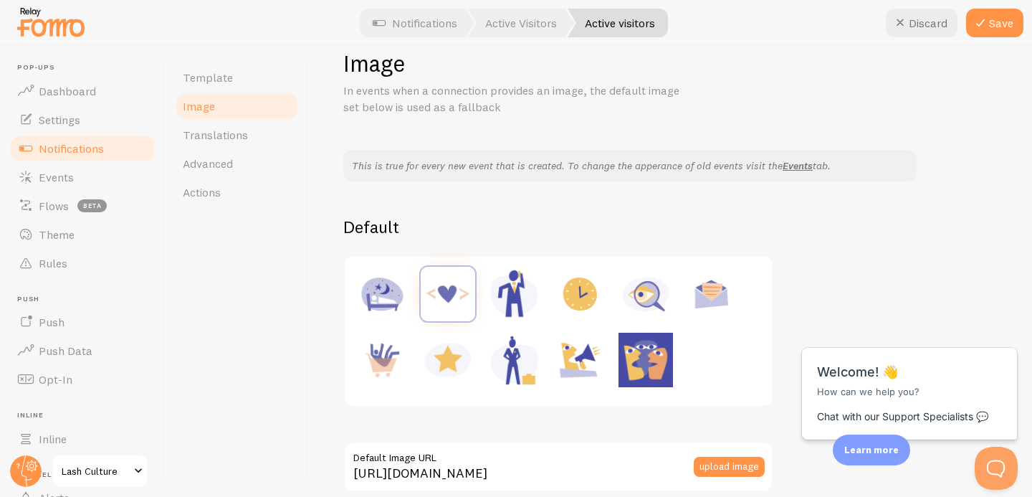
click at [703, 365] on div at bounding box center [558, 331] width 410 height 132
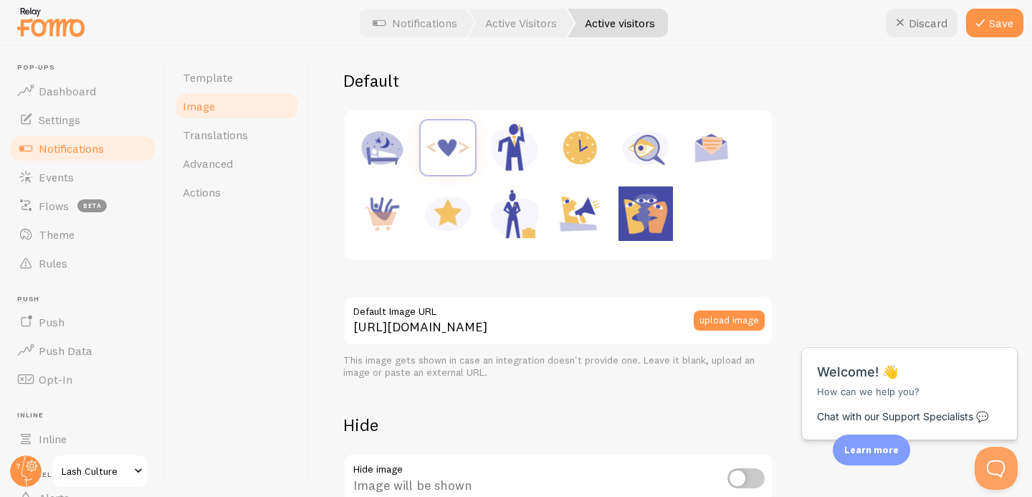
scroll to position [185, 0]
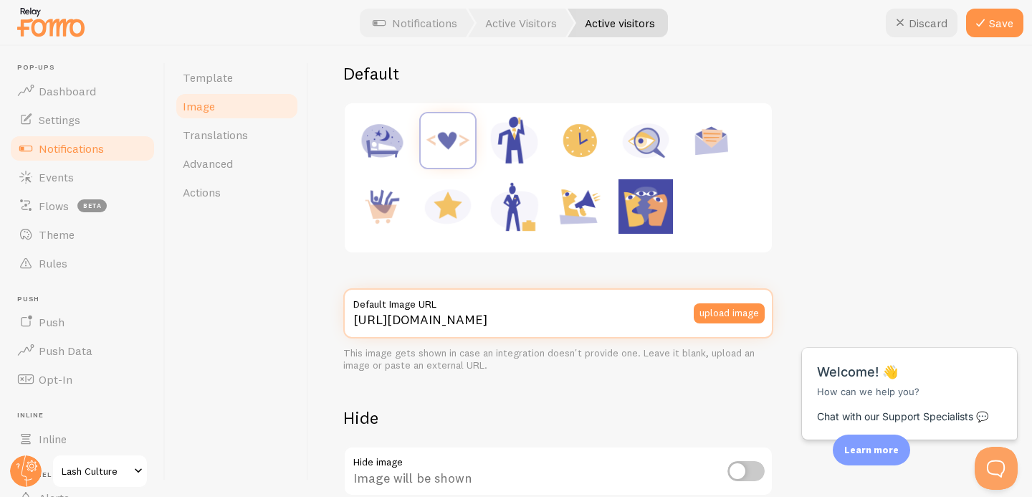
click at [650, 321] on input "[URL][DOMAIN_NAME]" at bounding box center [558, 313] width 430 height 50
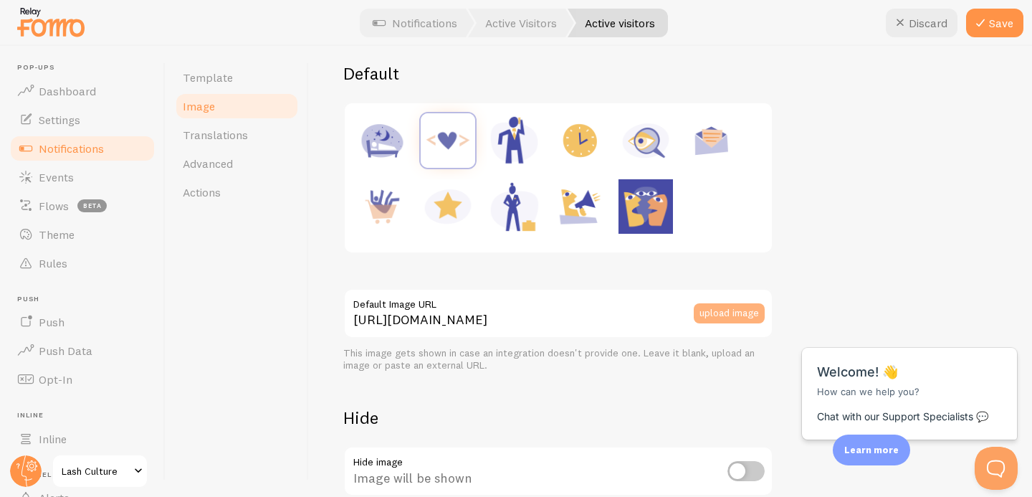
click at [728, 321] on button "upload image" at bounding box center [729, 313] width 71 height 20
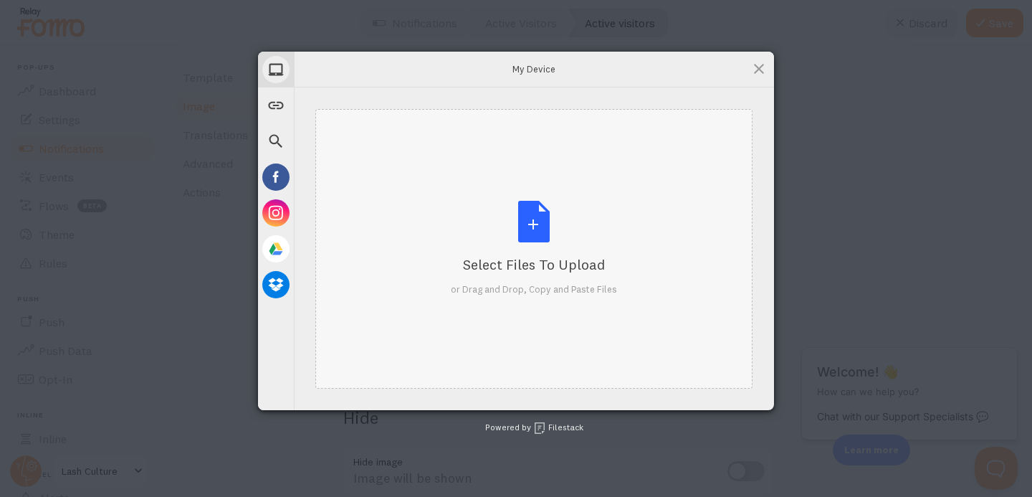
click at [527, 231] on div "Select Files to Upload or Drag and Drop, Copy and Paste Files" at bounding box center [534, 248] width 166 height 95
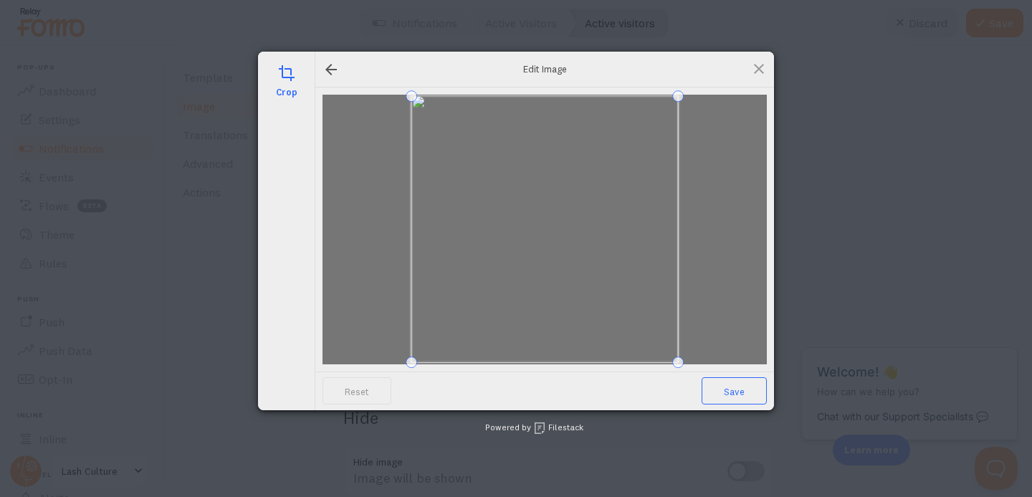
click at [742, 391] on span "Save" at bounding box center [734, 390] width 65 height 27
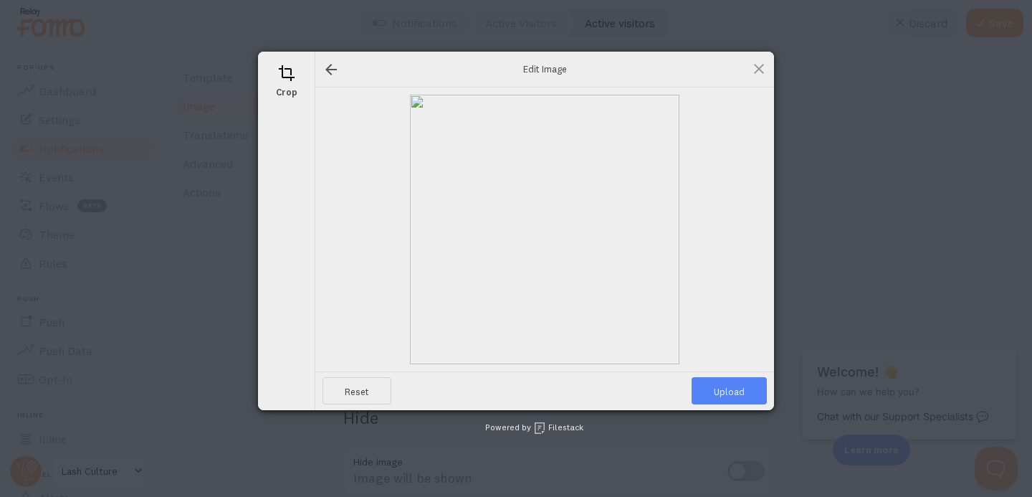
click at [717, 394] on span "Upload" at bounding box center [729, 390] width 75 height 27
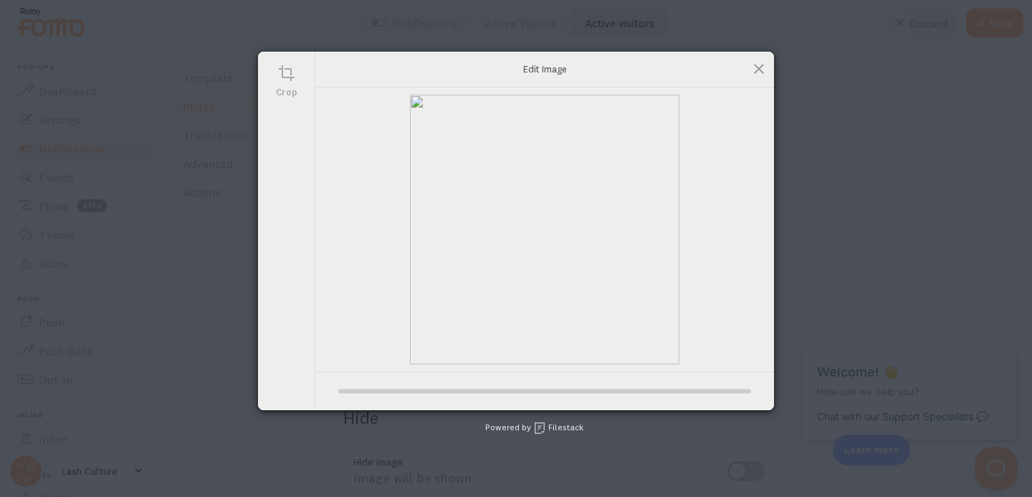
type input "[URL][DOMAIN_NAME][DOMAIN_NAME]"
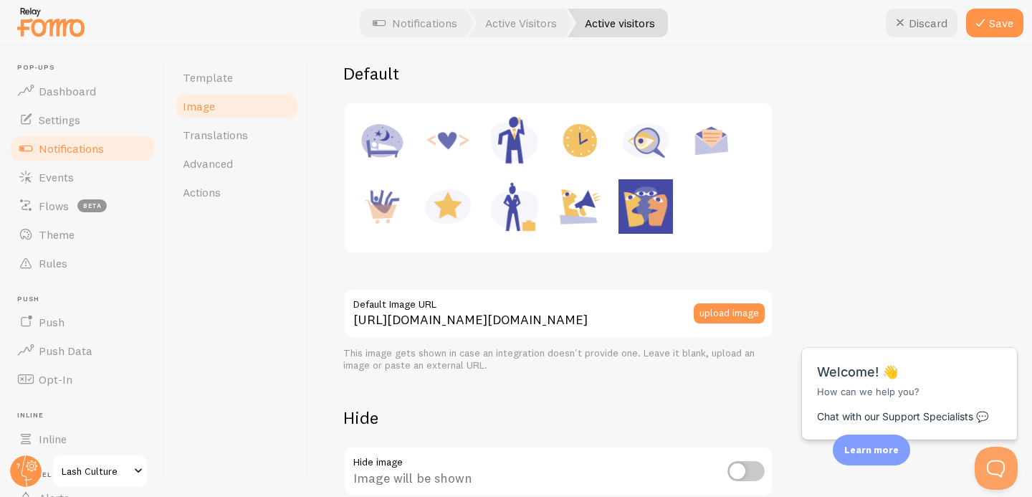
scroll to position [288, 0]
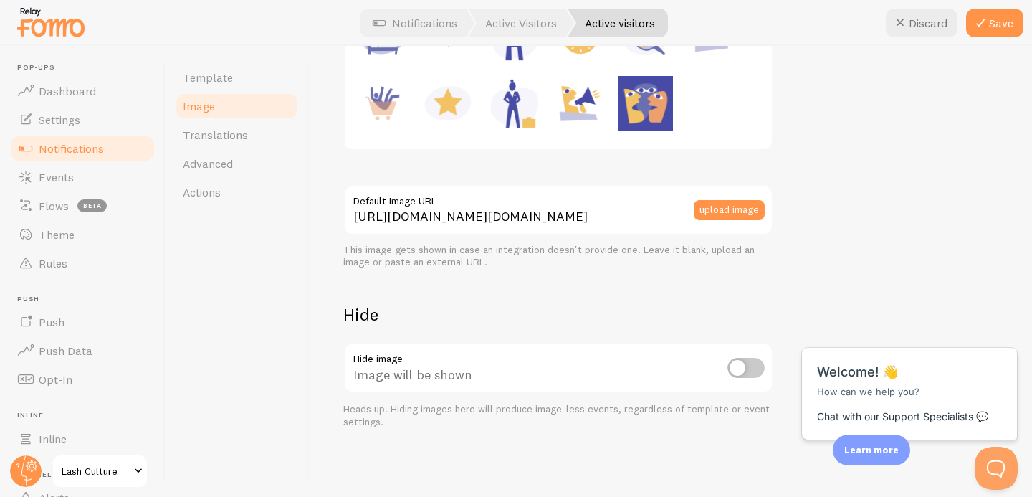
click at [740, 363] on input "checkbox" at bounding box center [745, 368] width 37 height 20
checkbox input "true"
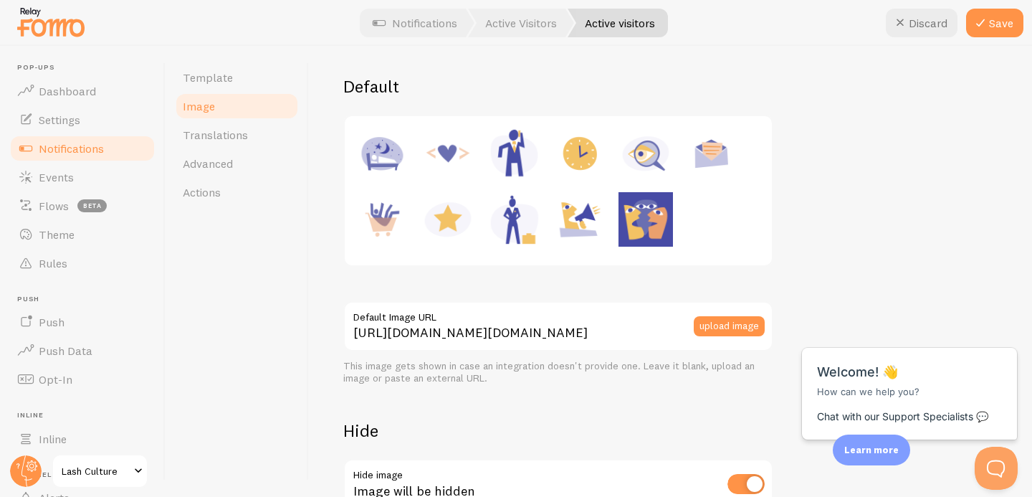
scroll to position [0, 0]
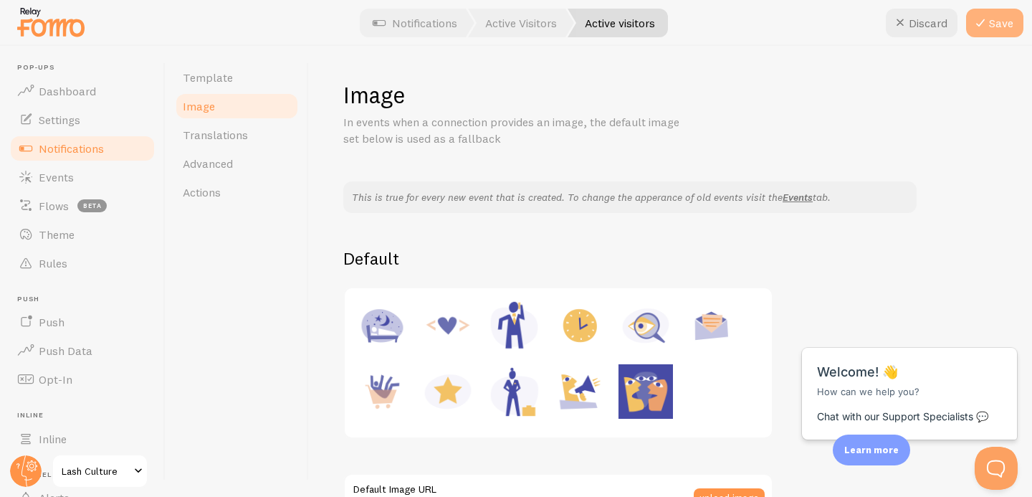
click at [1004, 28] on button "Save" at bounding box center [994, 23] width 57 height 29
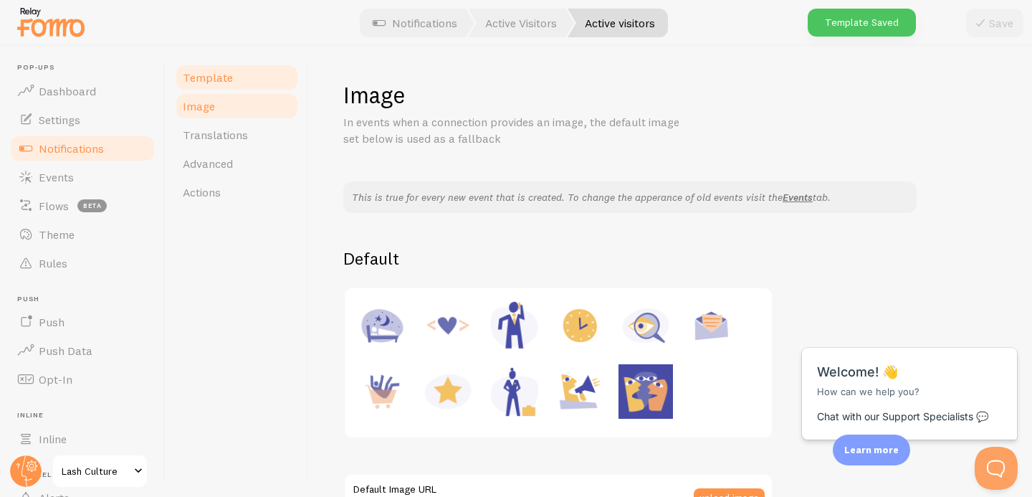
click at [186, 85] on link "Template" at bounding box center [236, 77] width 125 height 29
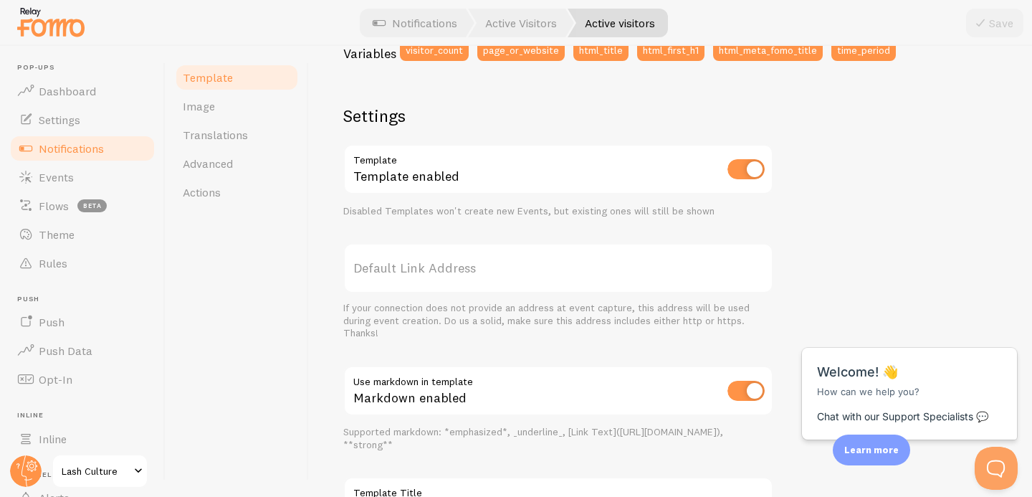
scroll to position [539, 0]
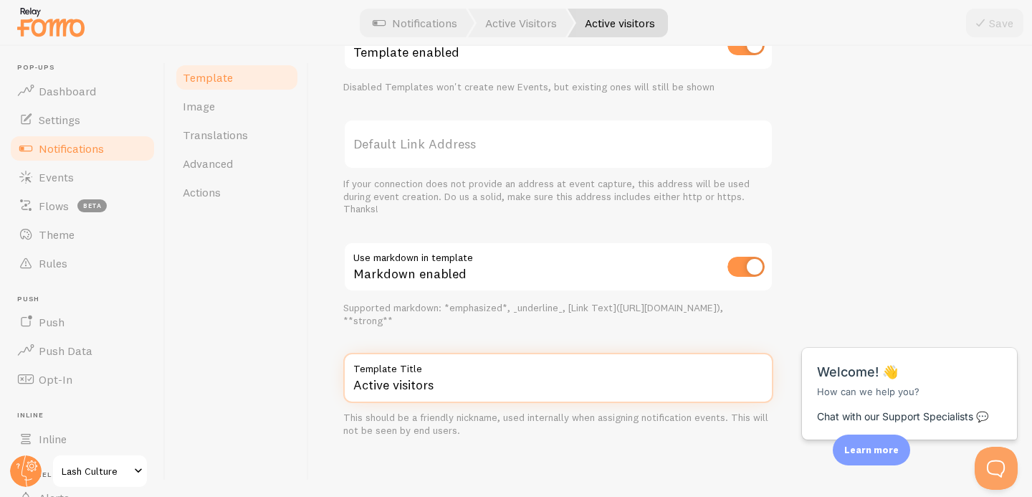
click at [408, 388] on input "Active visitors" at bounding box center [558, 378] width 430 height 50
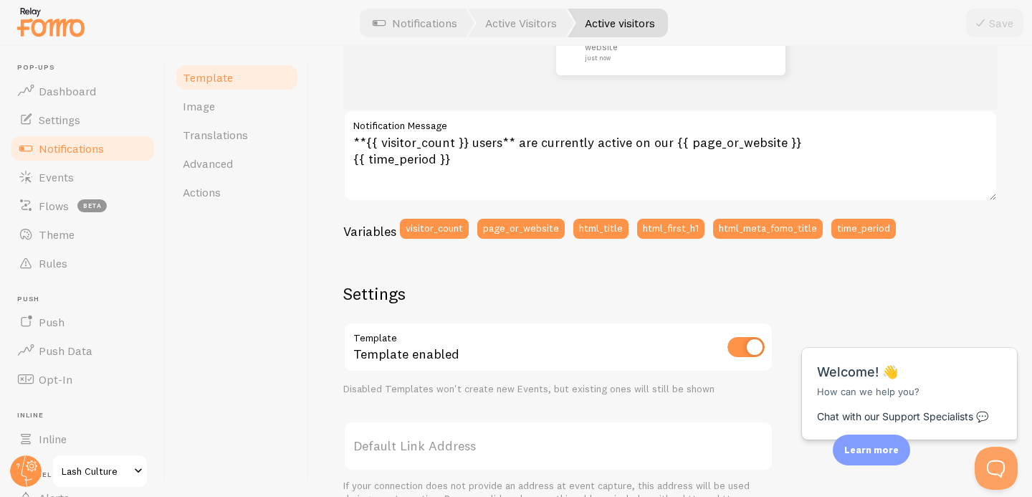
scroll to position [195, 0]
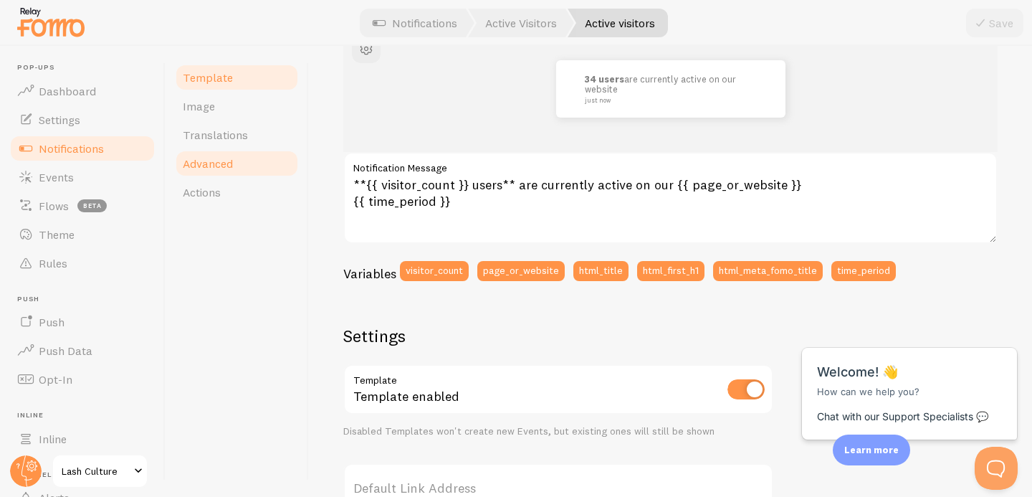
click at [213, 166] on span "Advanced" at bounding box center [208, 163] width 50 height 14
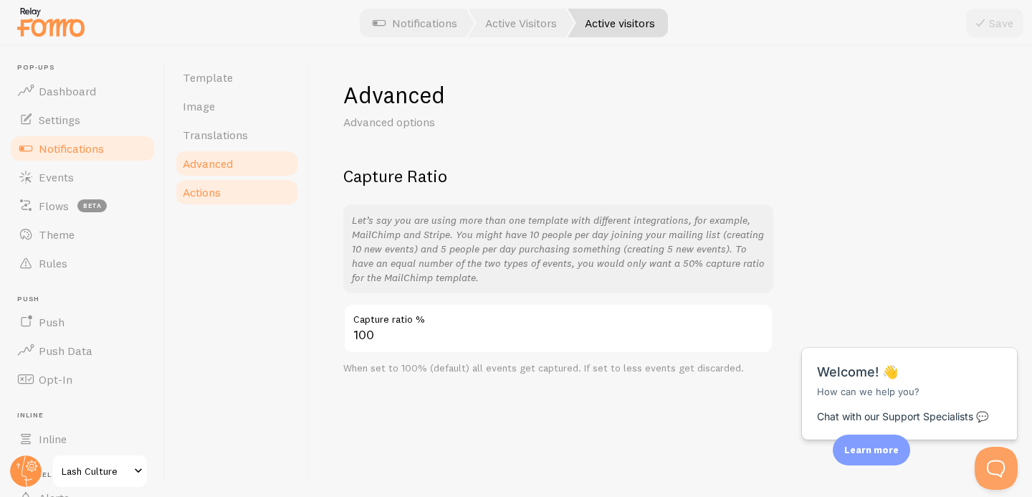
click at [211, 186] on span "Actions" at bounding box center [202, 192] width 38 height 14
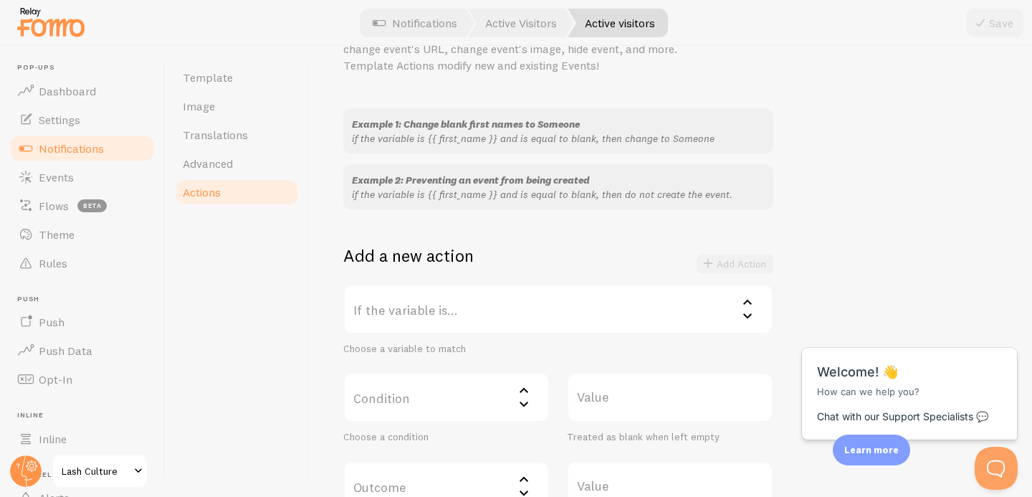
scroll to position [91, 0]
click at [414, 312] on label "If the variable is..." at bounding box center [558, 307] width 430 height 50
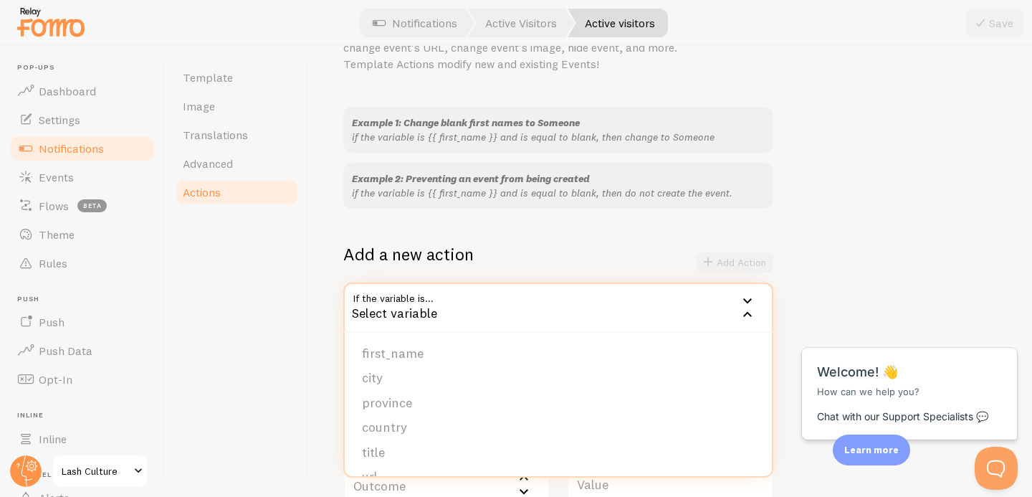
click at [415, 312] on div "Select variable" at bounding box center [558, 307] width 430 height 50
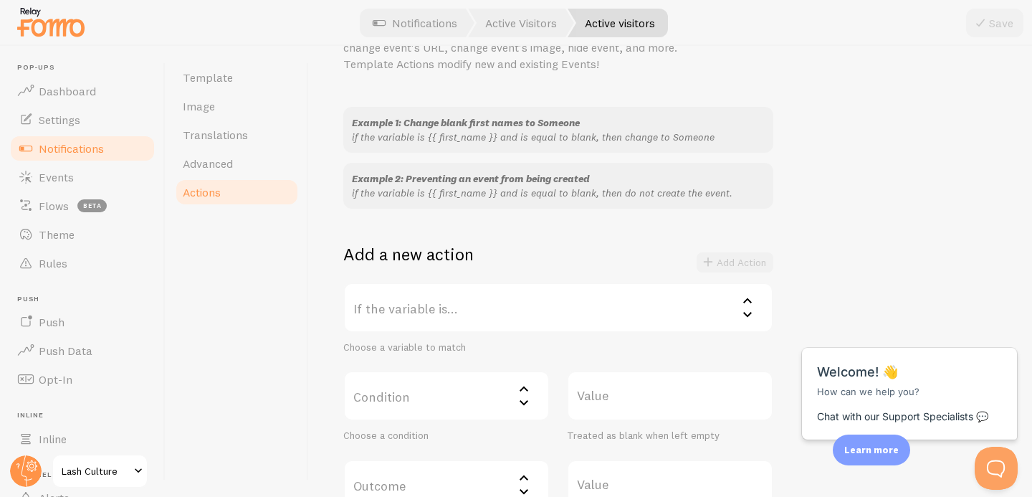
click at [415, 312] on label "If the variable is..." at bounding box center [558, 307] width 430 height 50
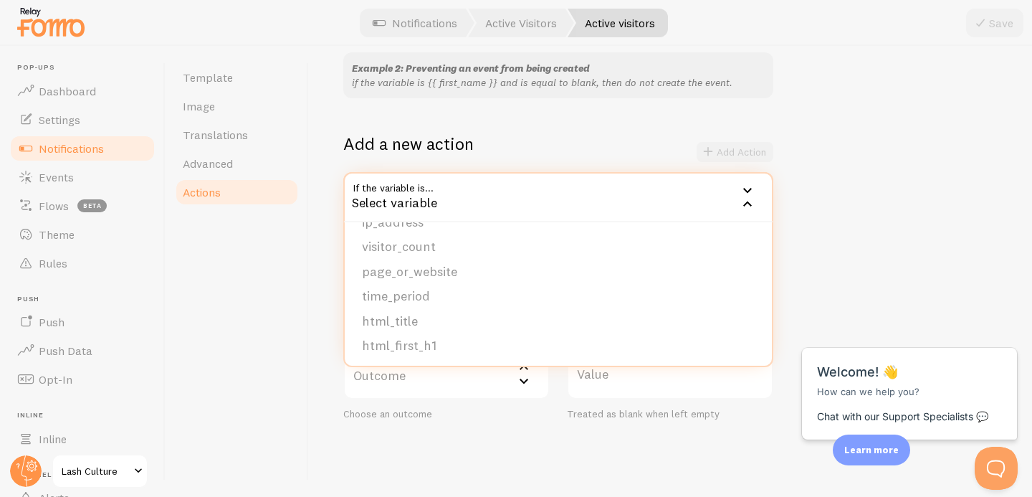
scroll to position [214, 0]
click at [421, 252] on li "visitor_count" at bounding box center [558, 251] width 427 height 25
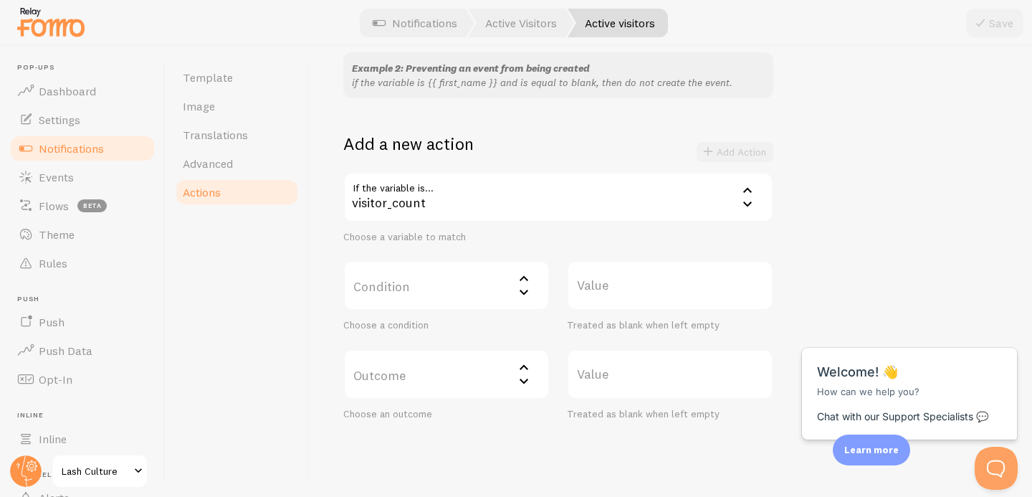
click at [391, 302] on label "Condition" at bounding box center [446, 285] width 206 height 50
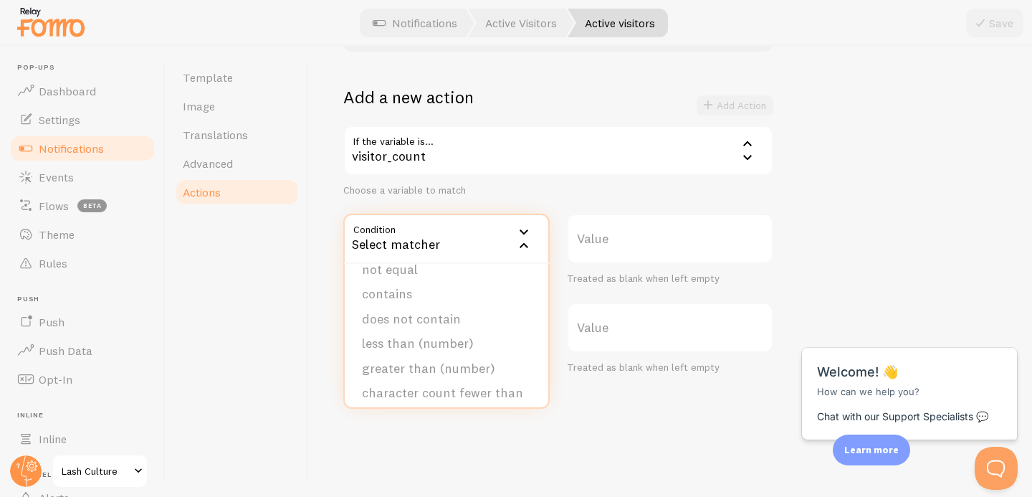
scroll to position [41, 0]
click at [424, 233] on div "Select matcher" at bounding box center [446, 239] width 206 height 50
